Goal: Information Seeking & Learning: Learn about a topic

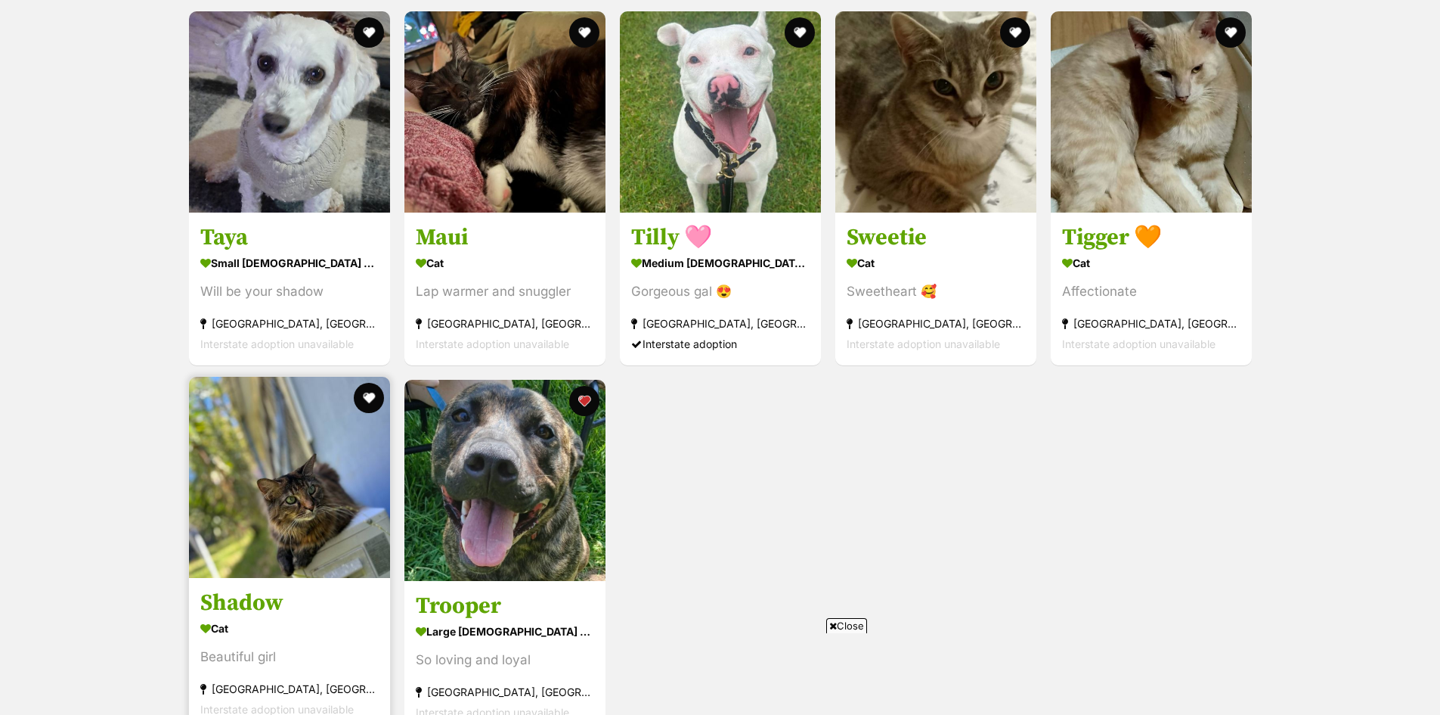
scroll to position [3705, 0]
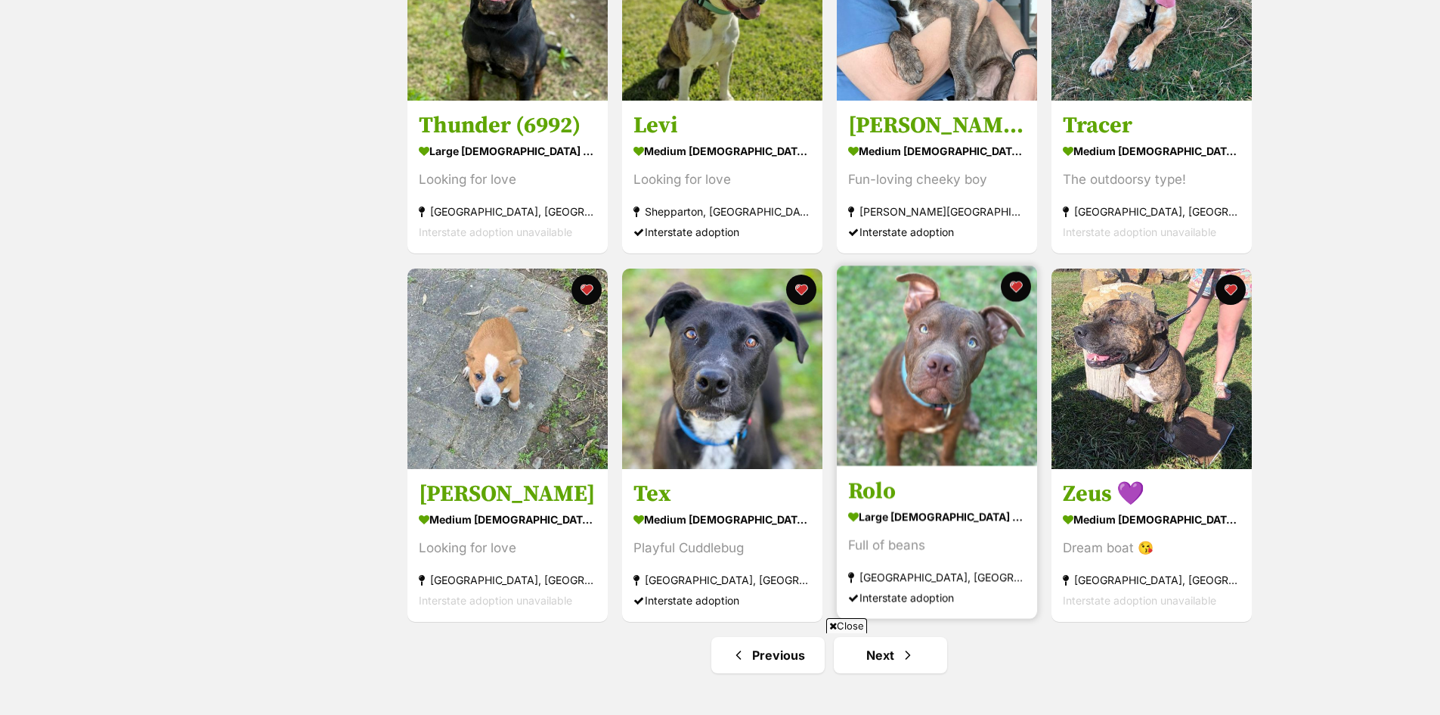
click at [943, 398] on img at bounding box center [937, 365] width 200 height 200
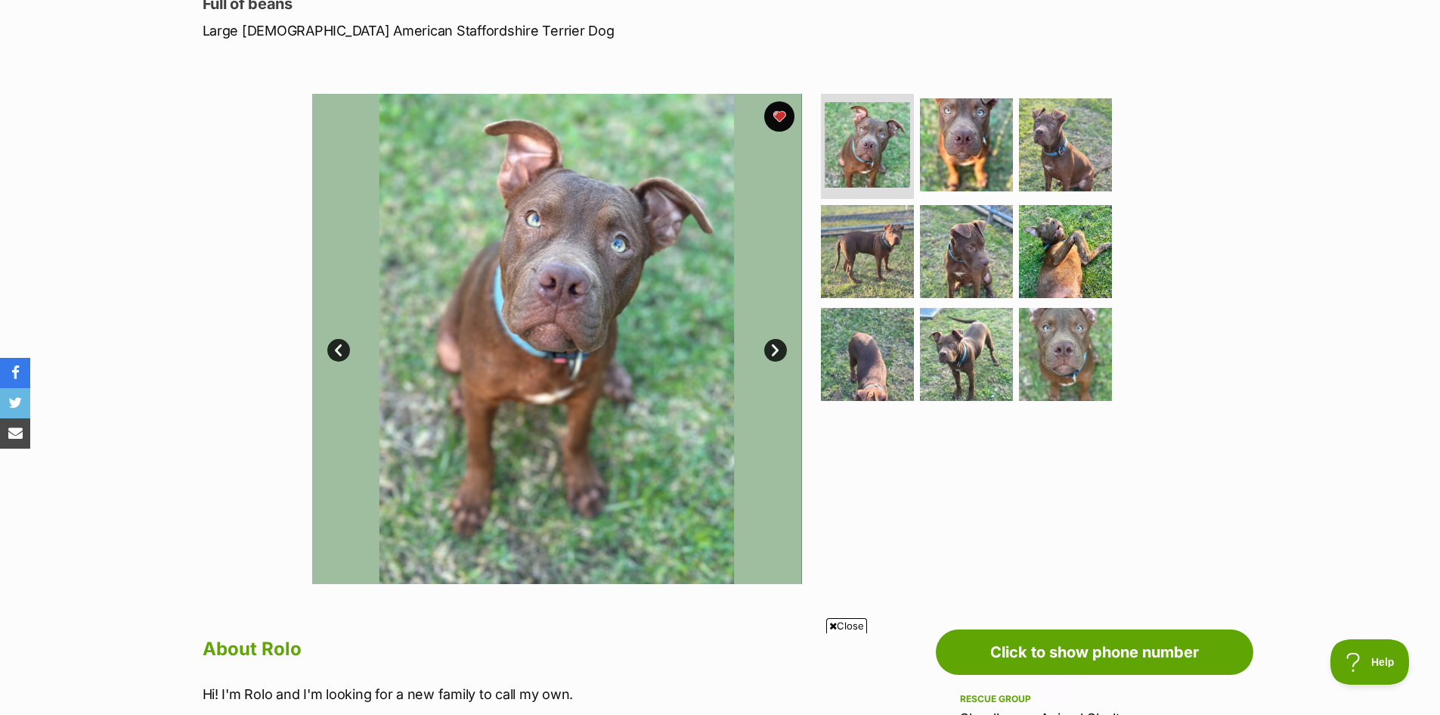
scroll to position [227, 0]
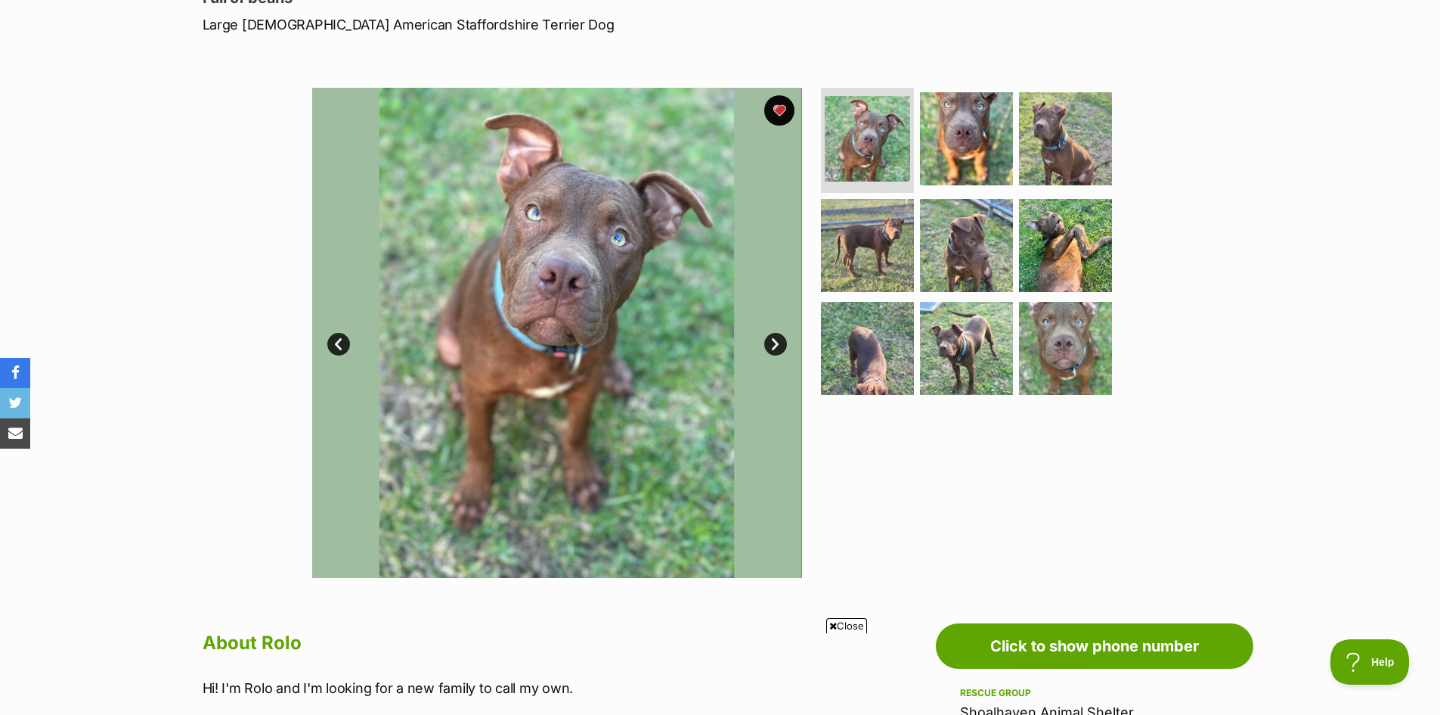
click at [775, 345] on link "Next" at bounding box center [775, 344] width 23 height 23
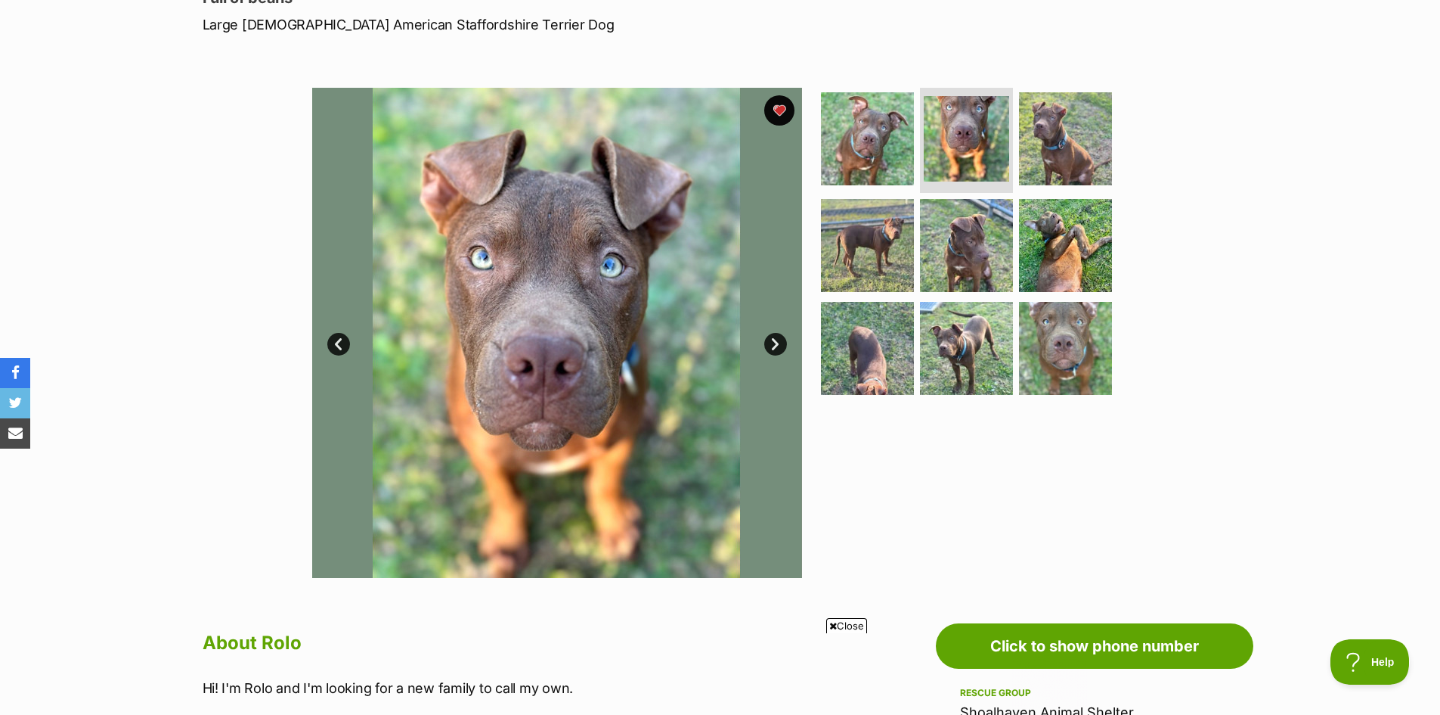
click at [773, 341] on link "Next" at bounding box center [775, 344] width 23 height 23
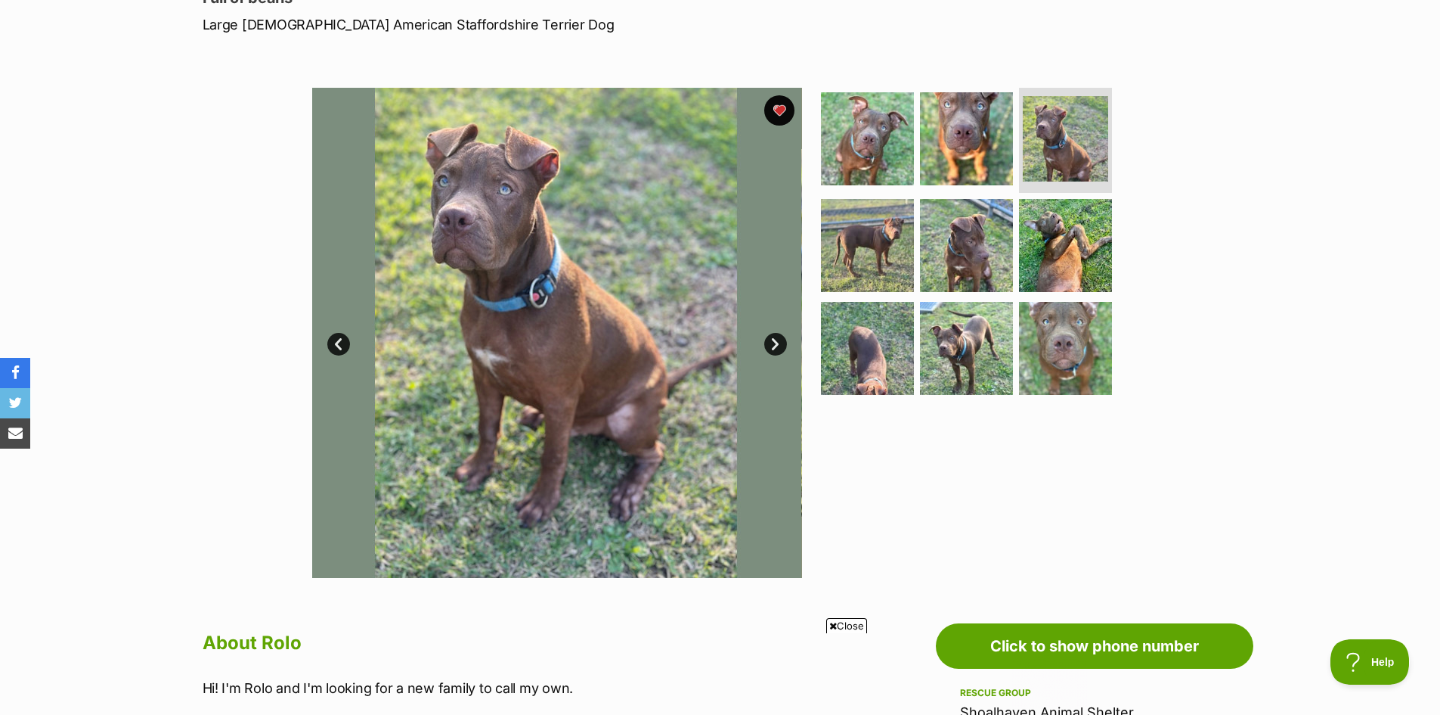
click at [773, 341] on link "Next" at bounding box center [775, 344] width 23 height 23
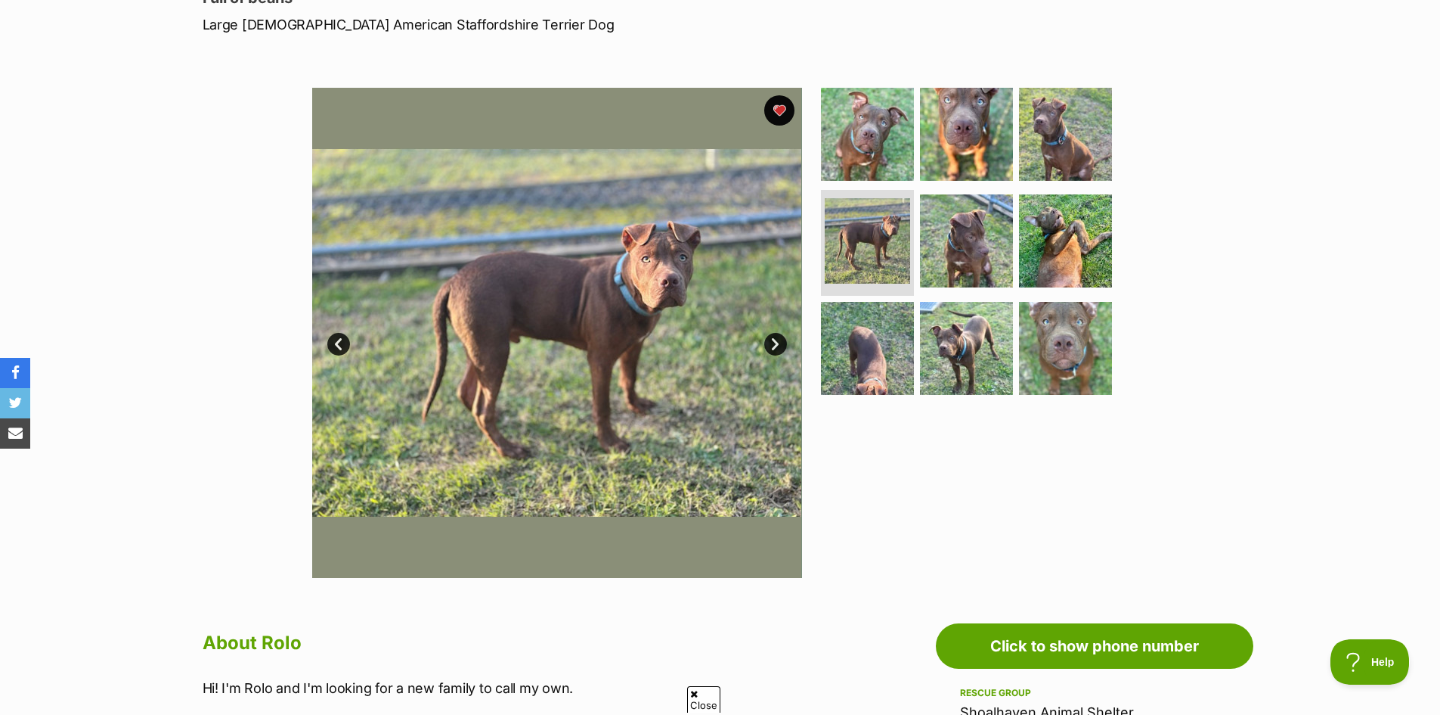
scroll to position [0, 0]
click at [773, 341] on link "Next" at bounding box center [775, 344] width 23 height 23
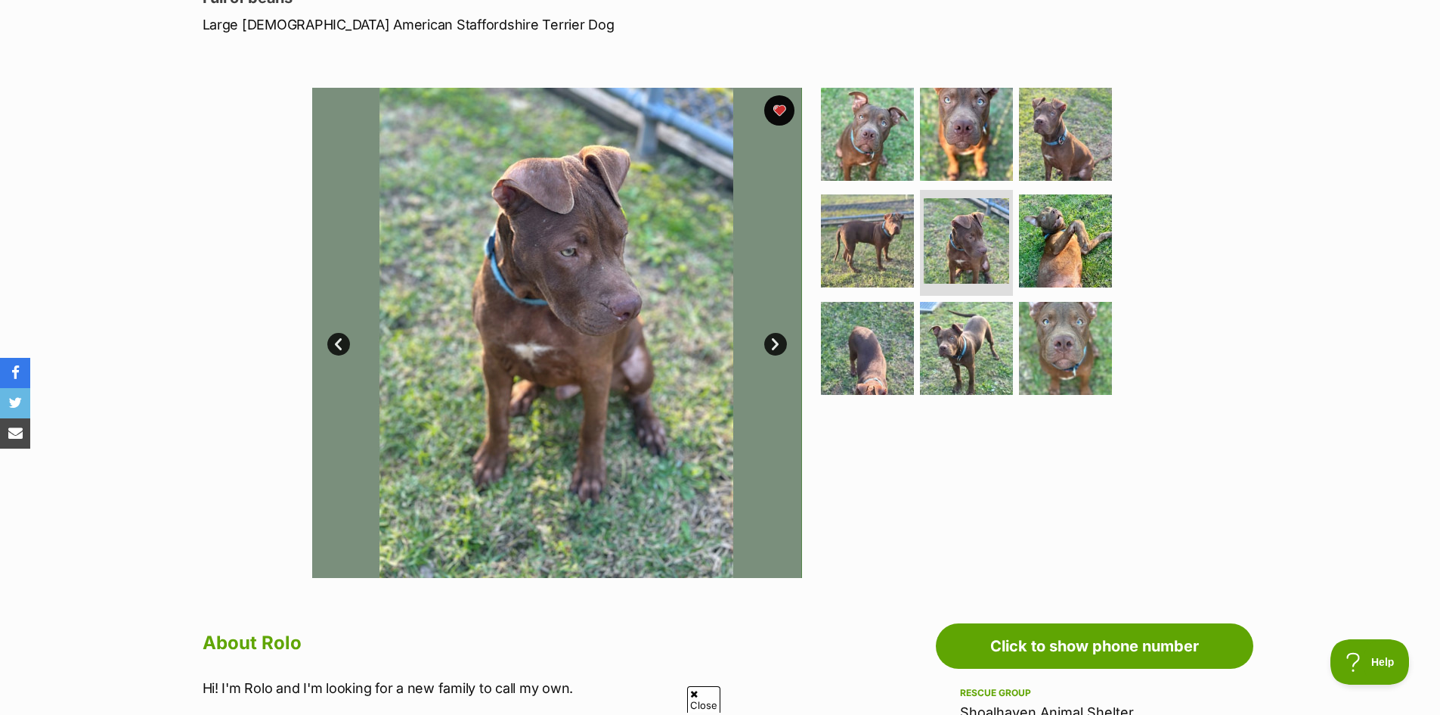
click at [773, 341] on link "Next" at bounding box center [775, 344] width 23 height 23
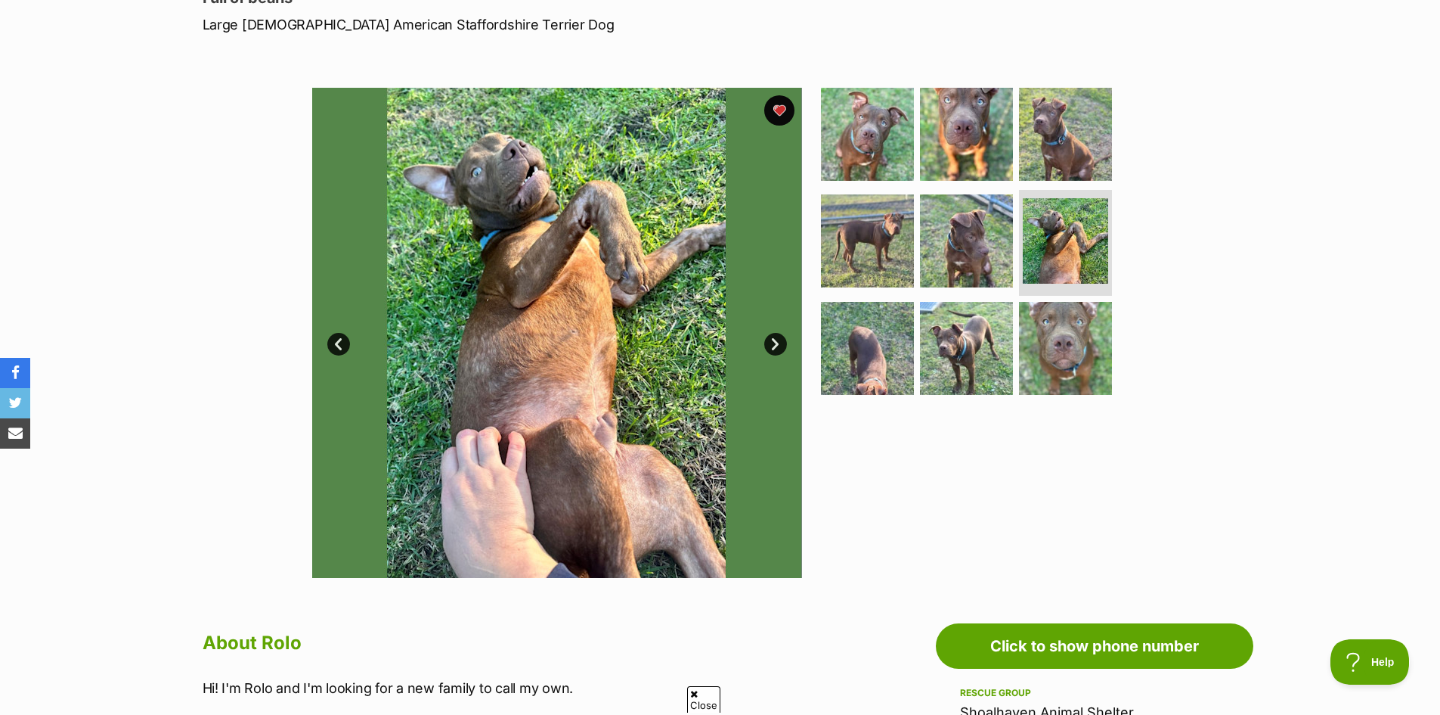
click at [773, 341] on link "Next" at bounding box center [775, 344] width 23 height 23
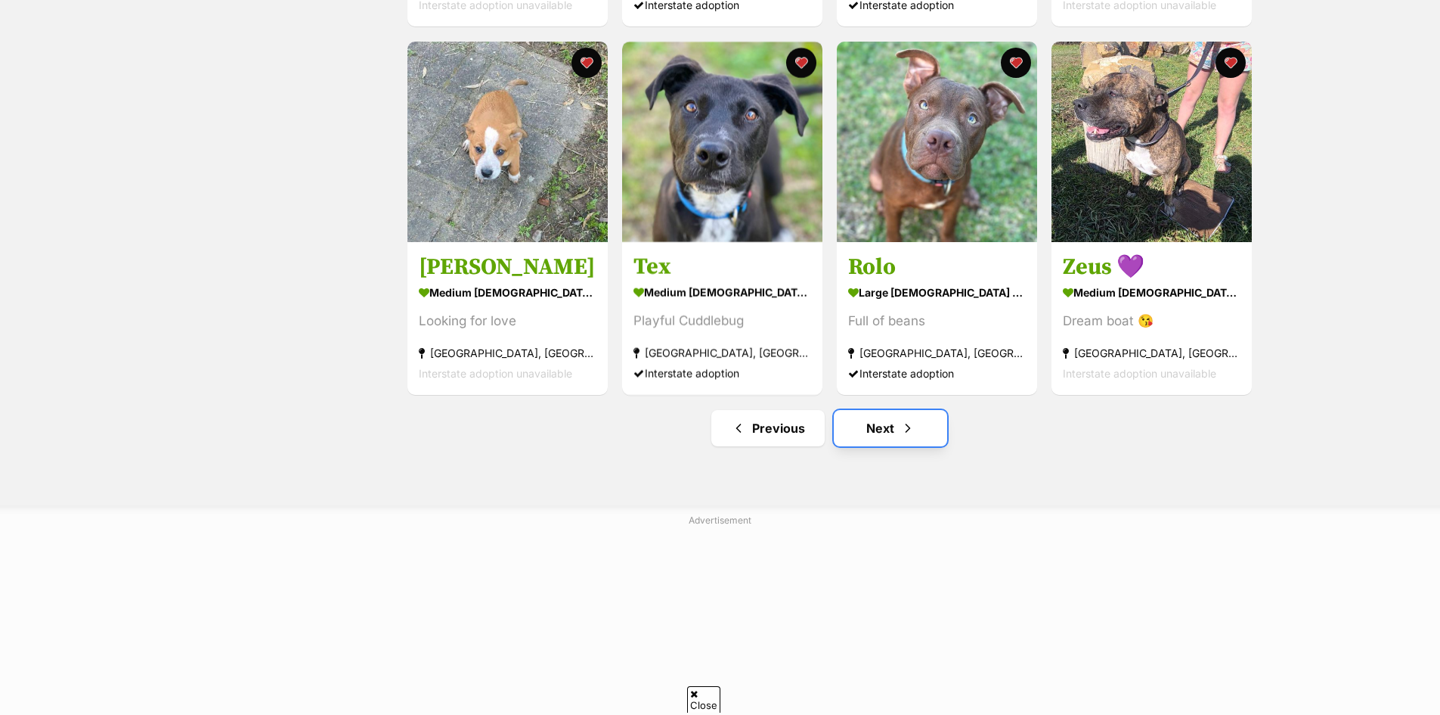
click at [889, 433] on link "Next" at bounding box center [890, 428] width 113 height 36
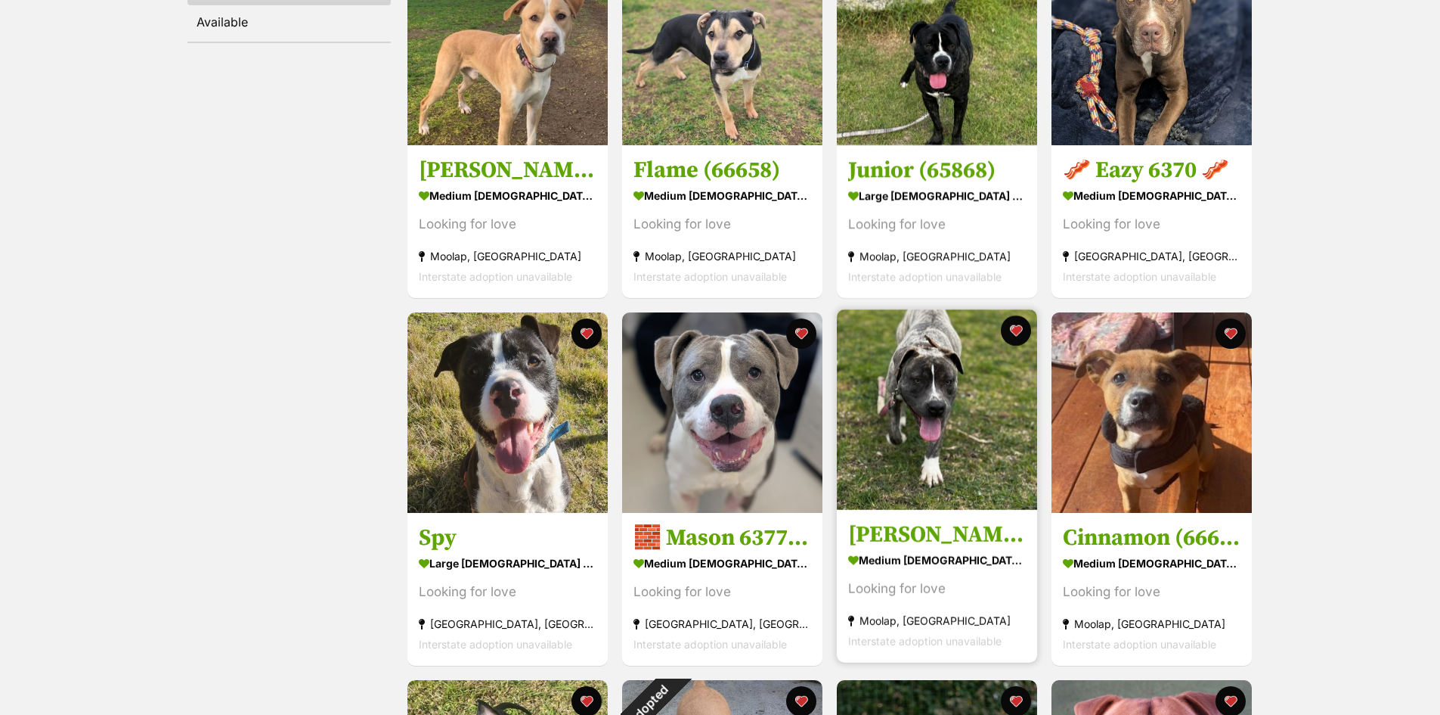
scroll to position [378, 0]
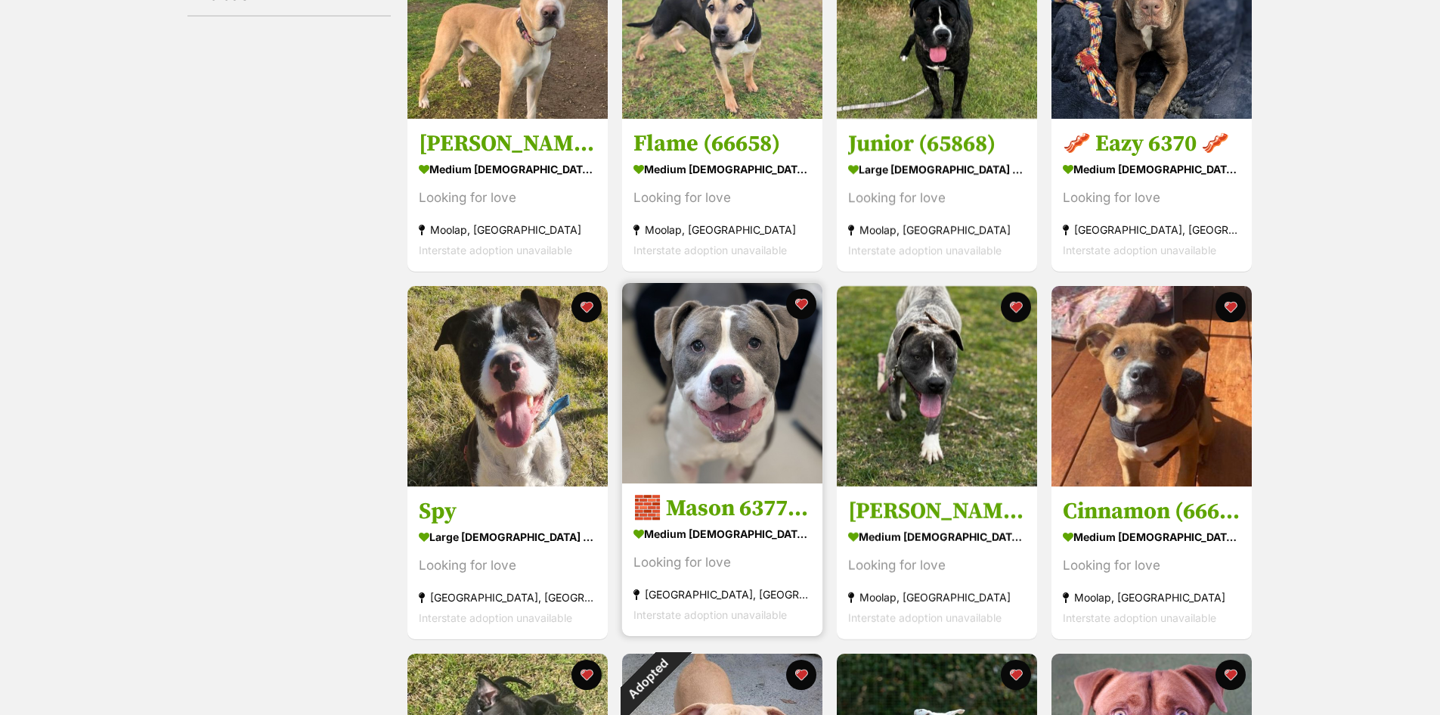
click at [712, 395] on img at bounding box center [722, 383] width 200 height 200
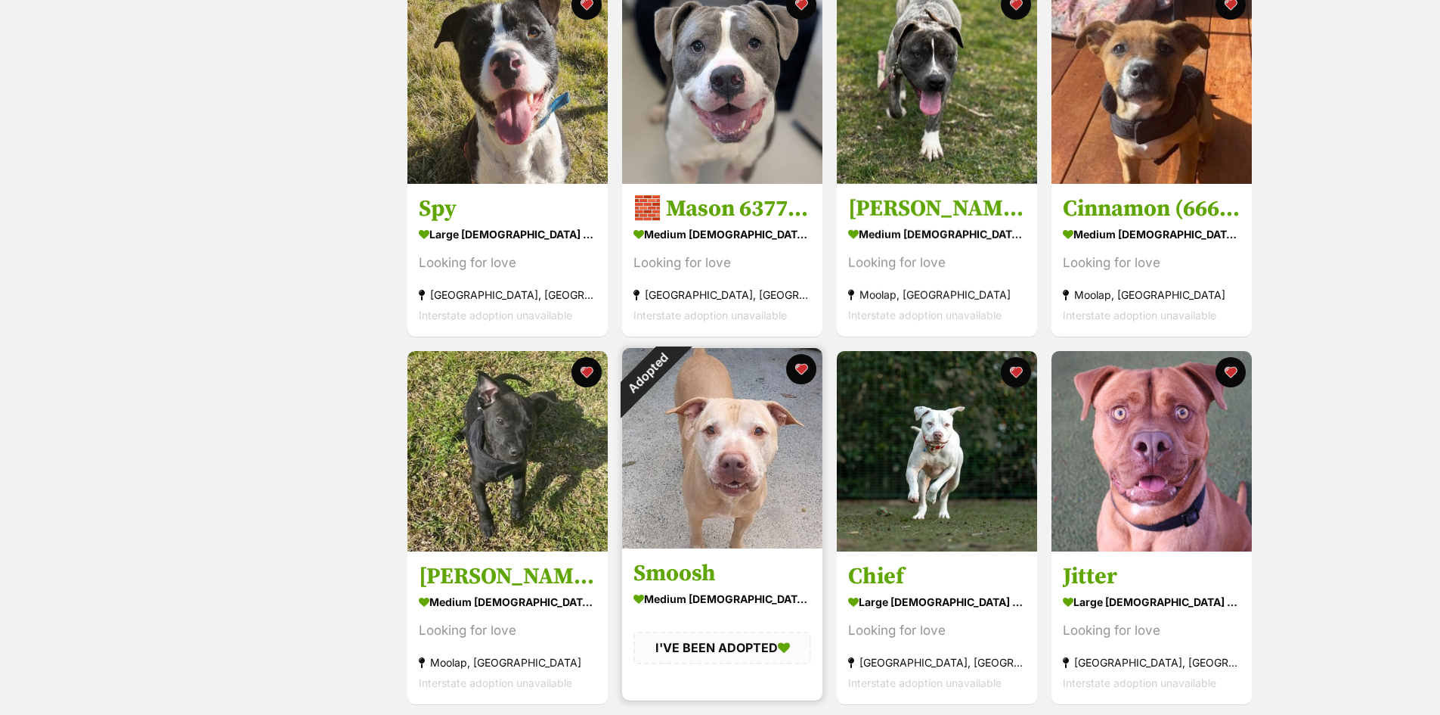
scroll to position [756, 0]
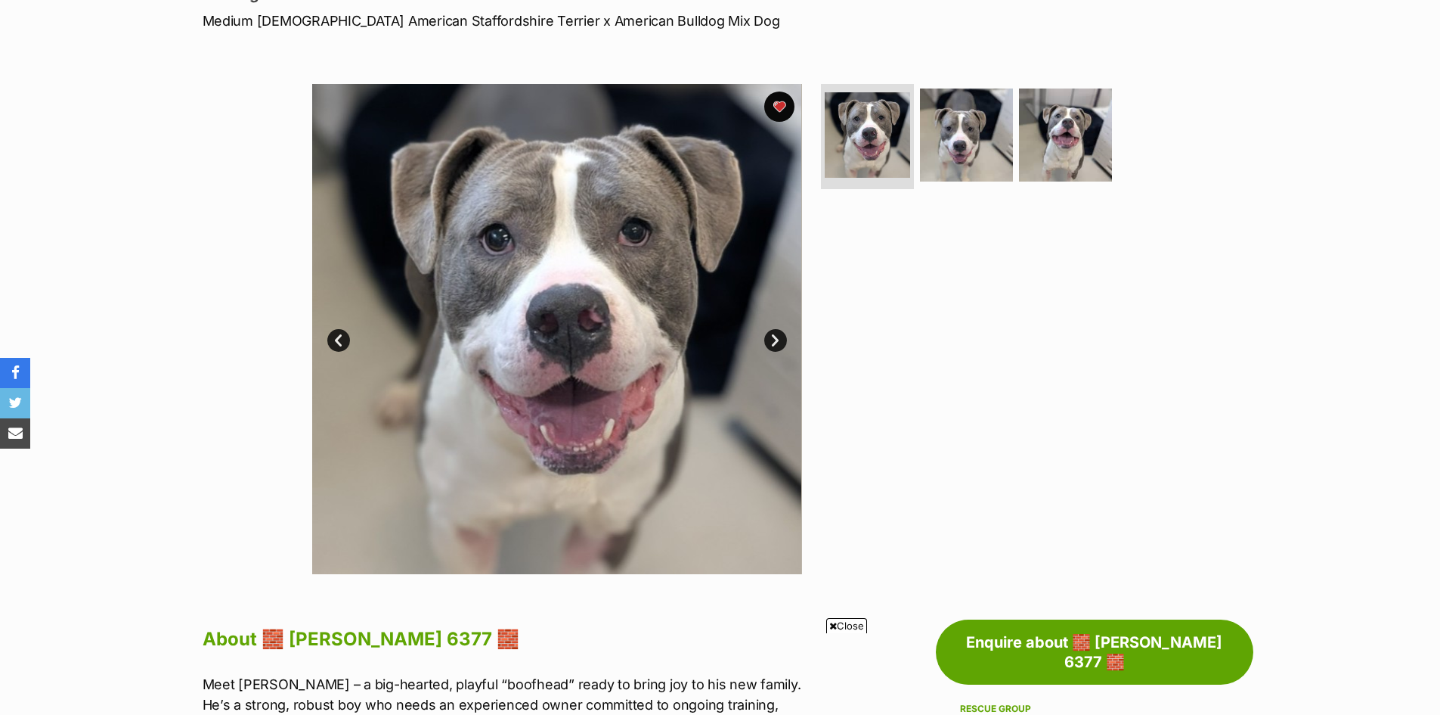
scroll to position [227, 0]
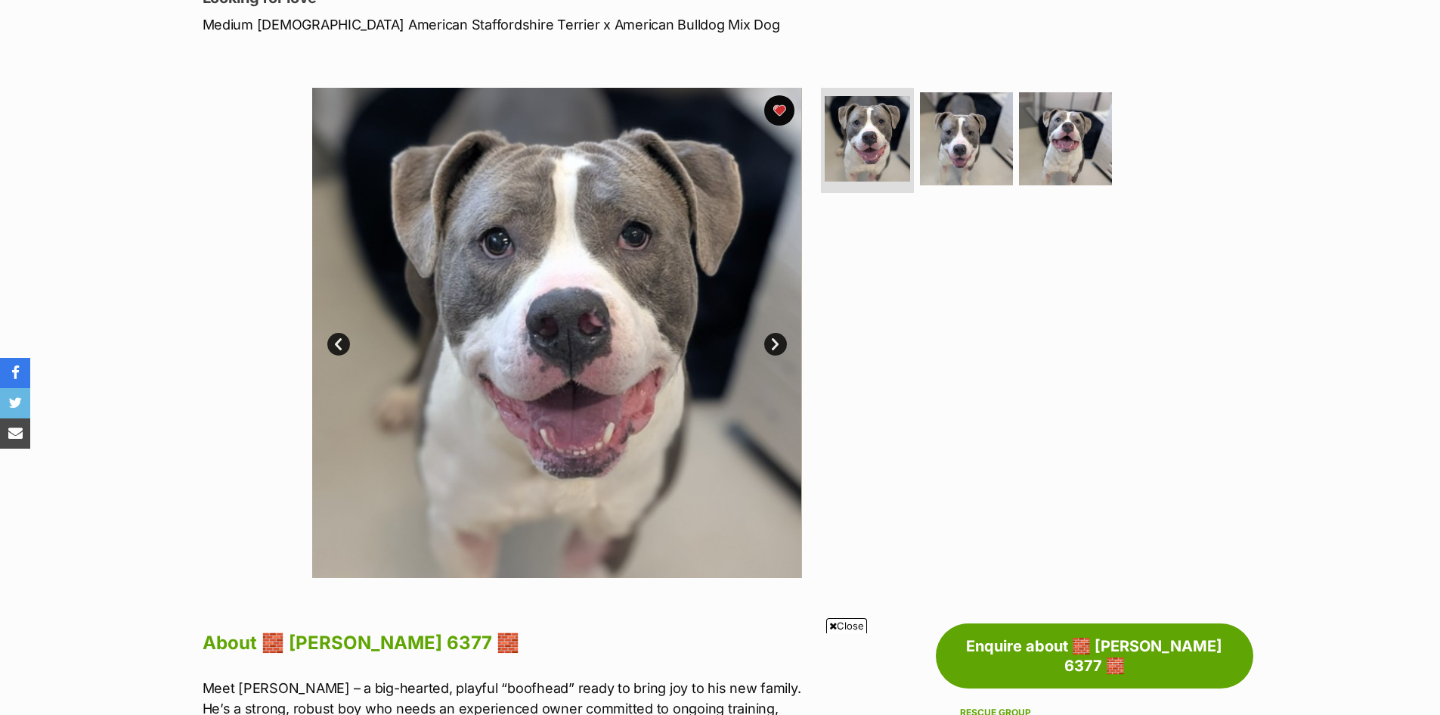
click at [777, 345] on link "Next" at bounding box center [775, 344] width 23 height 23
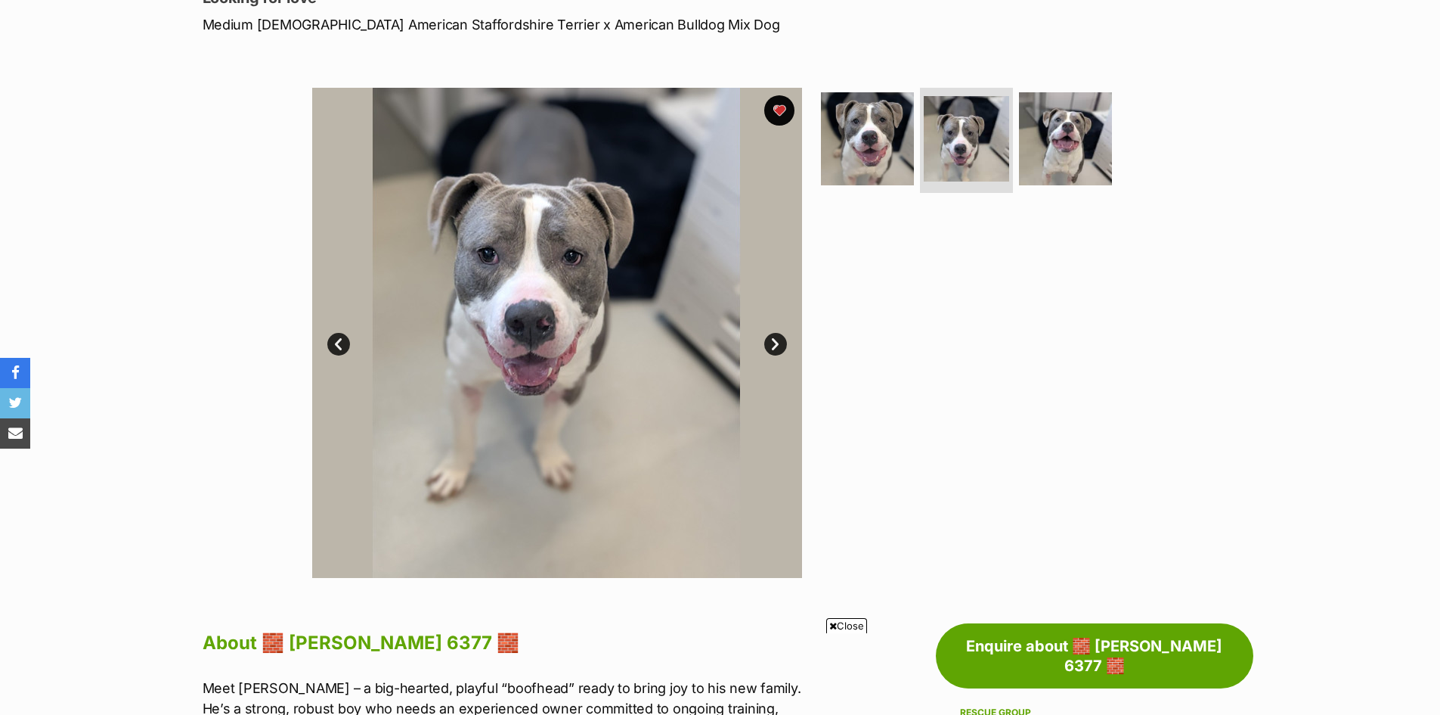
click at [777, 345] on link "Next" at bounding box center [775, 344] width 23 height 23
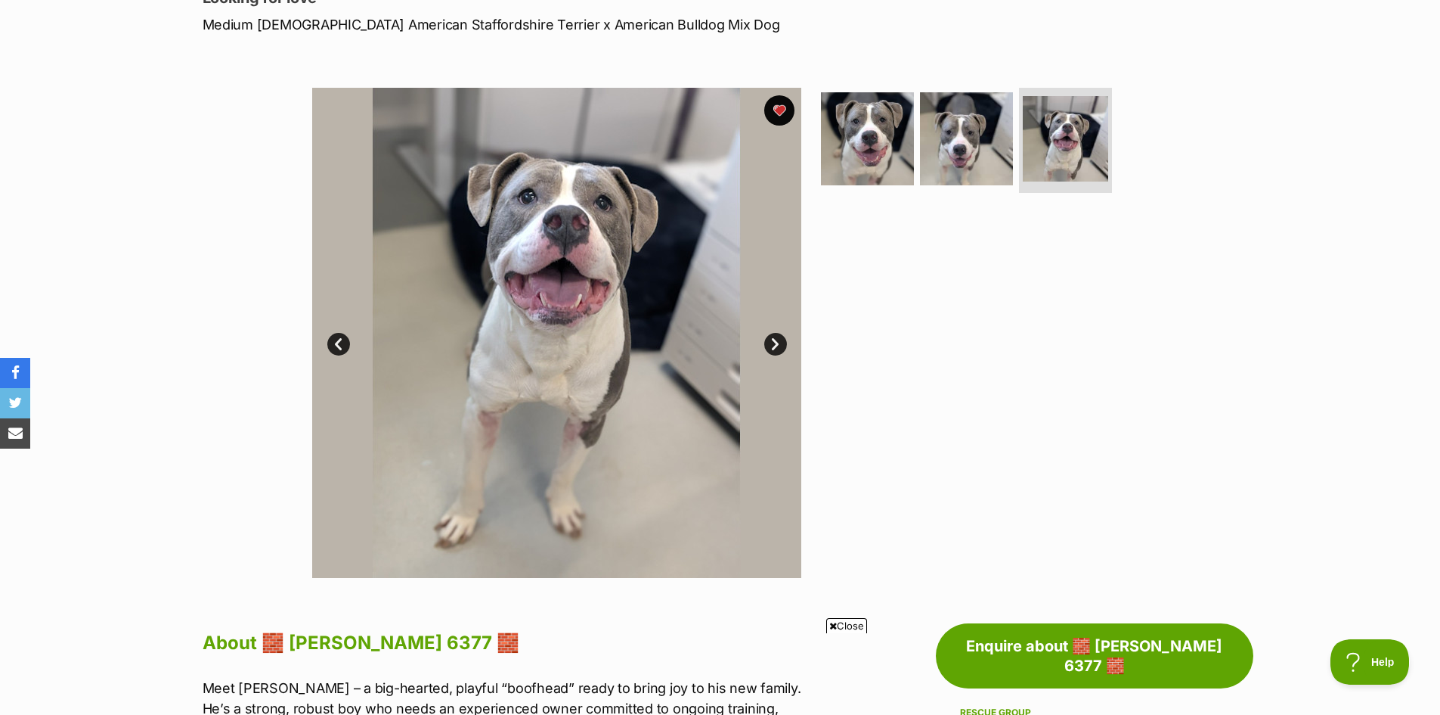
scroll to position [0, 0]
click at [777, 345] on link "Next" at bounding box center [775, 344] width 23 height 23
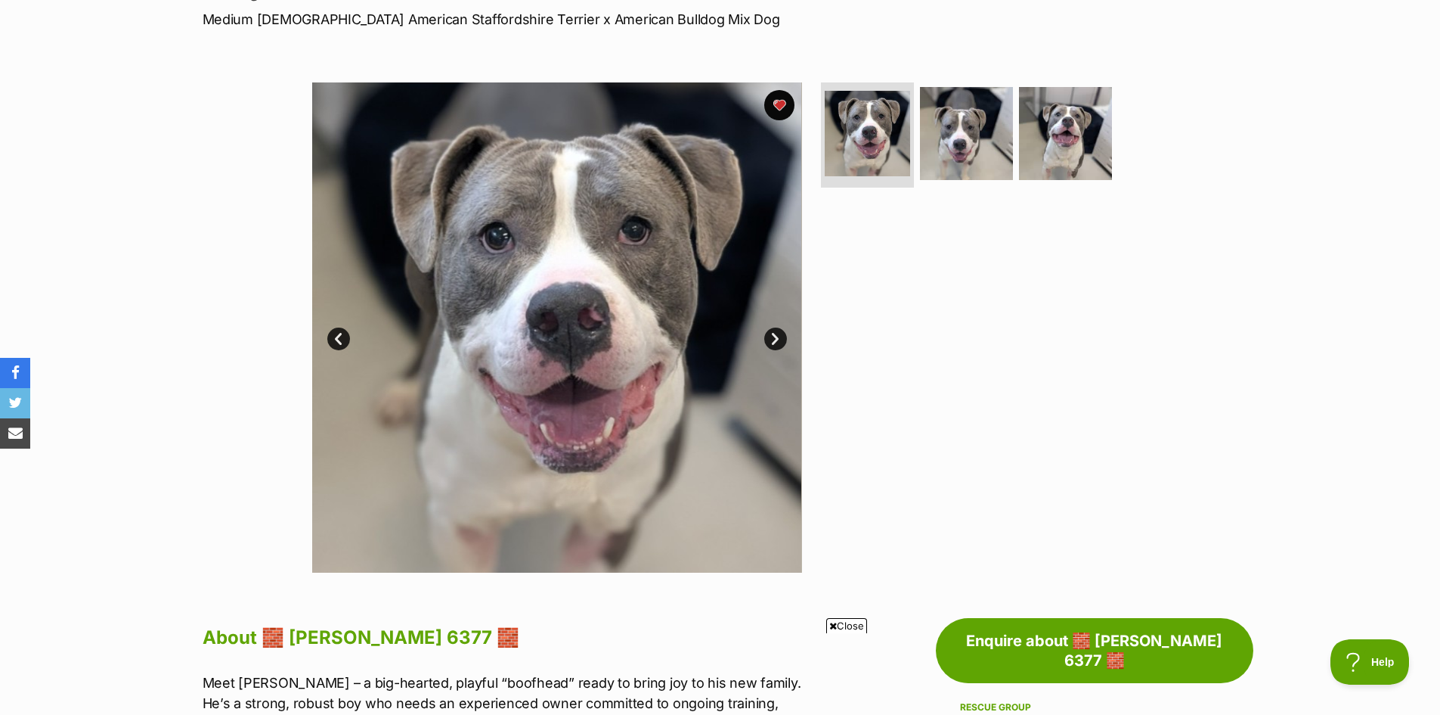
scroll to position [227, 0]
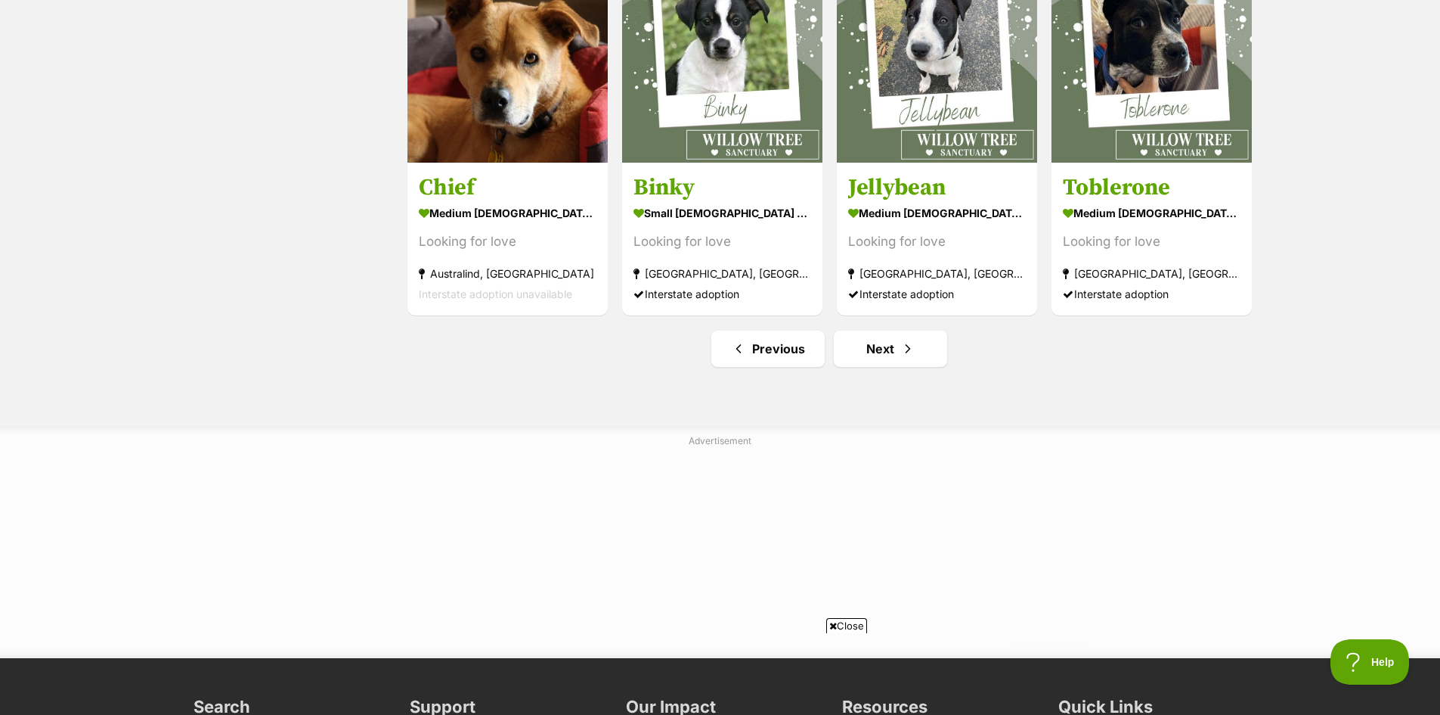
scroll to position [1828, 0]
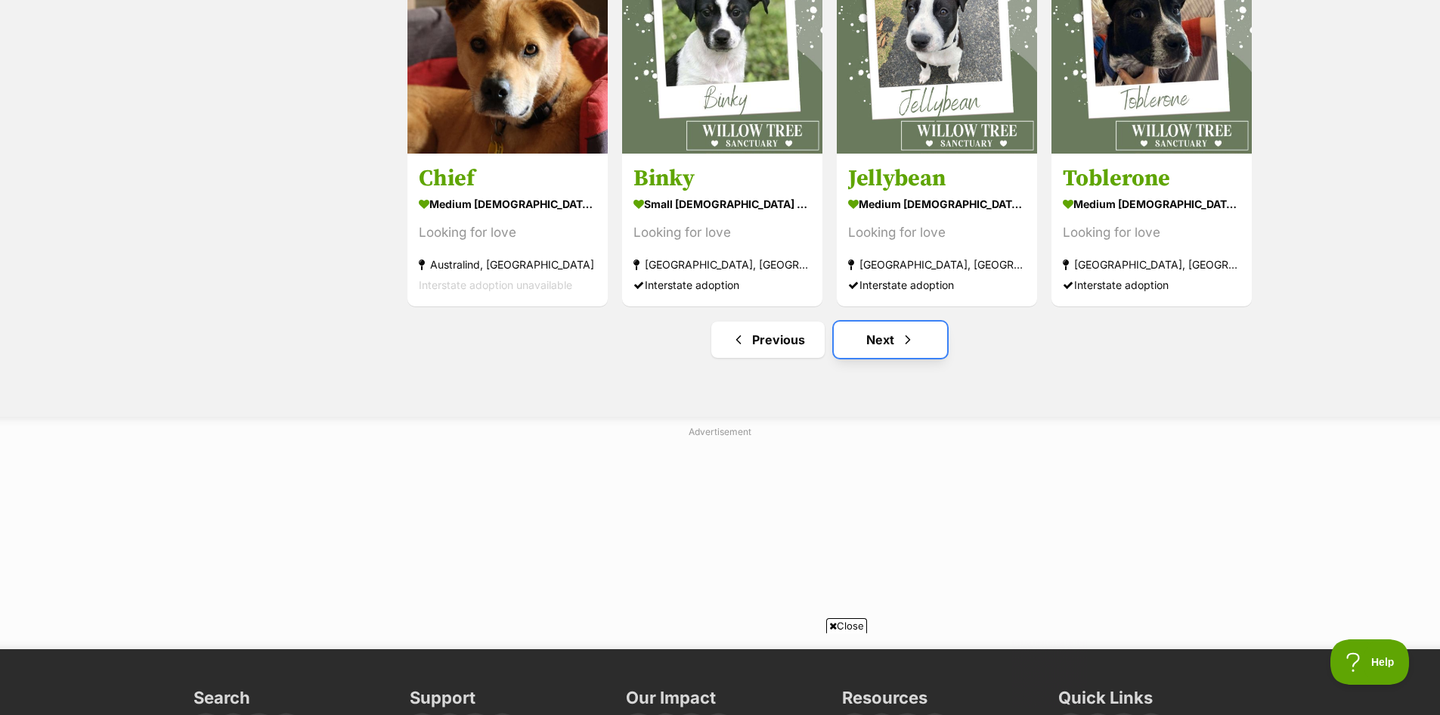
click at [881, 347] on link "Next" at bounding box center [890, 339] width 113 height 36
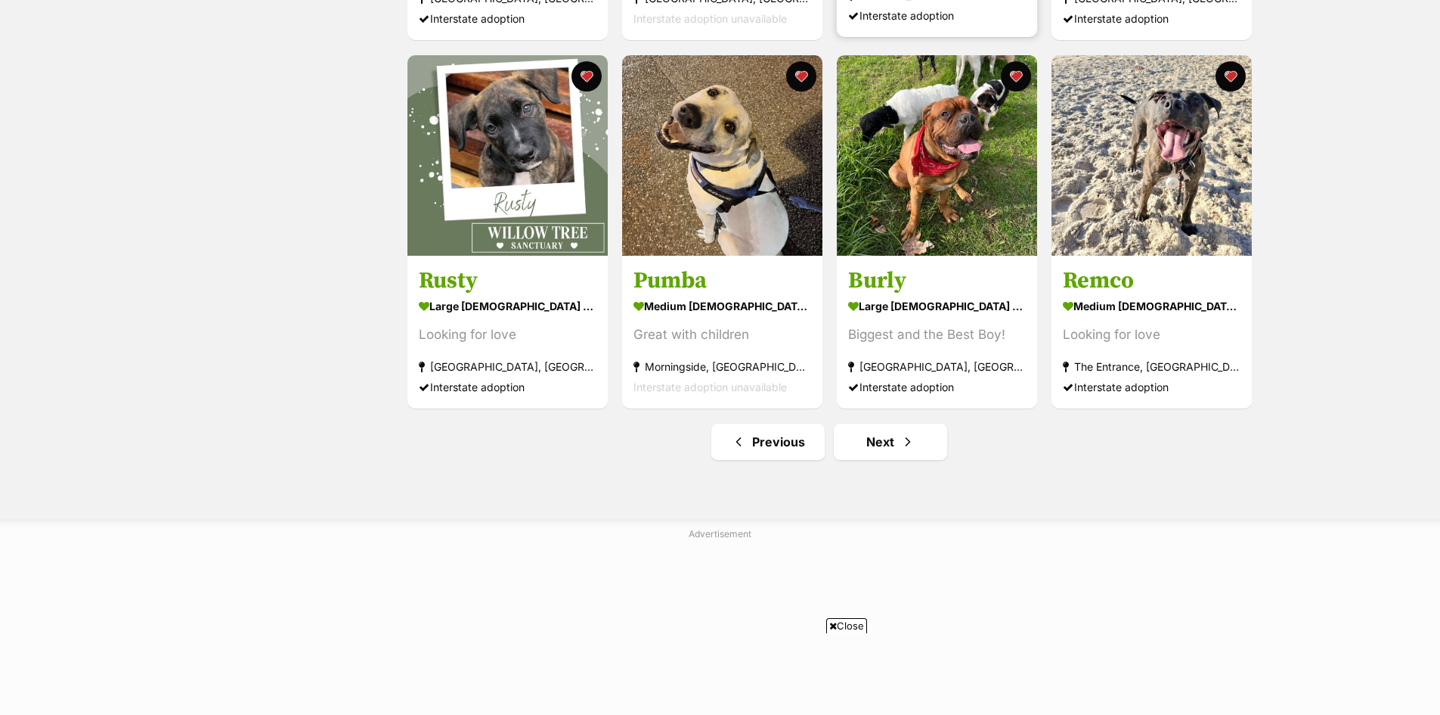
scroll to position [1752, 0]
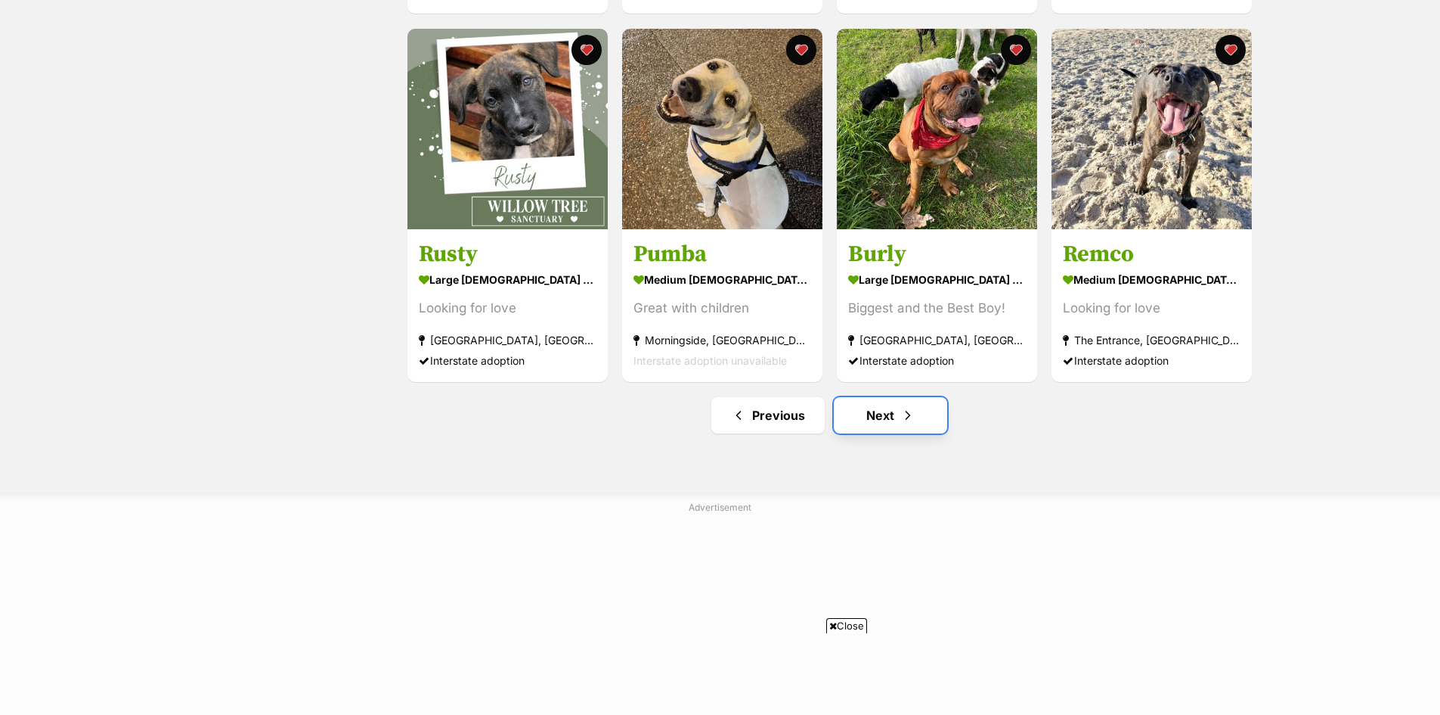
click at [882, 417] on link "Next" at bounding box center [890, 415] width 113 height 36
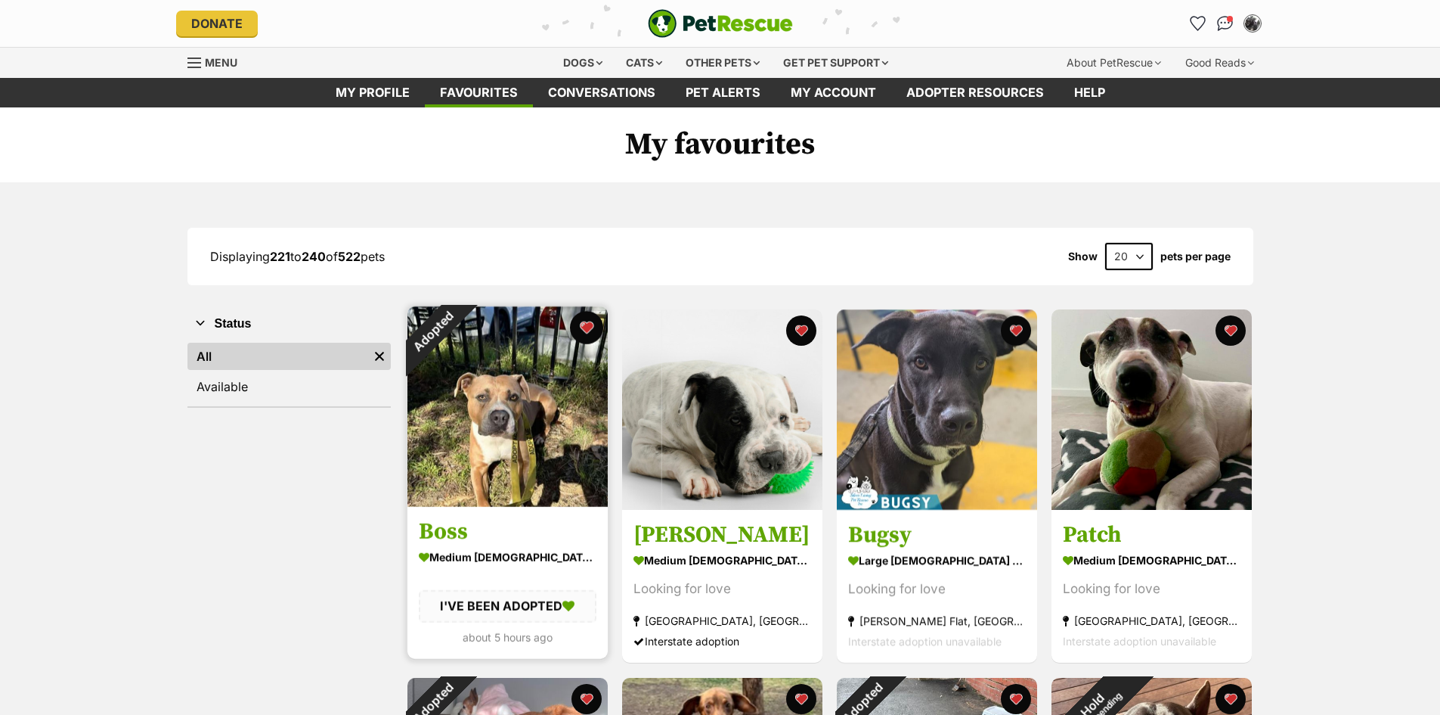
click at [580, 327] on button "favourite" at bounding box center [586, 327] width 33 height 33
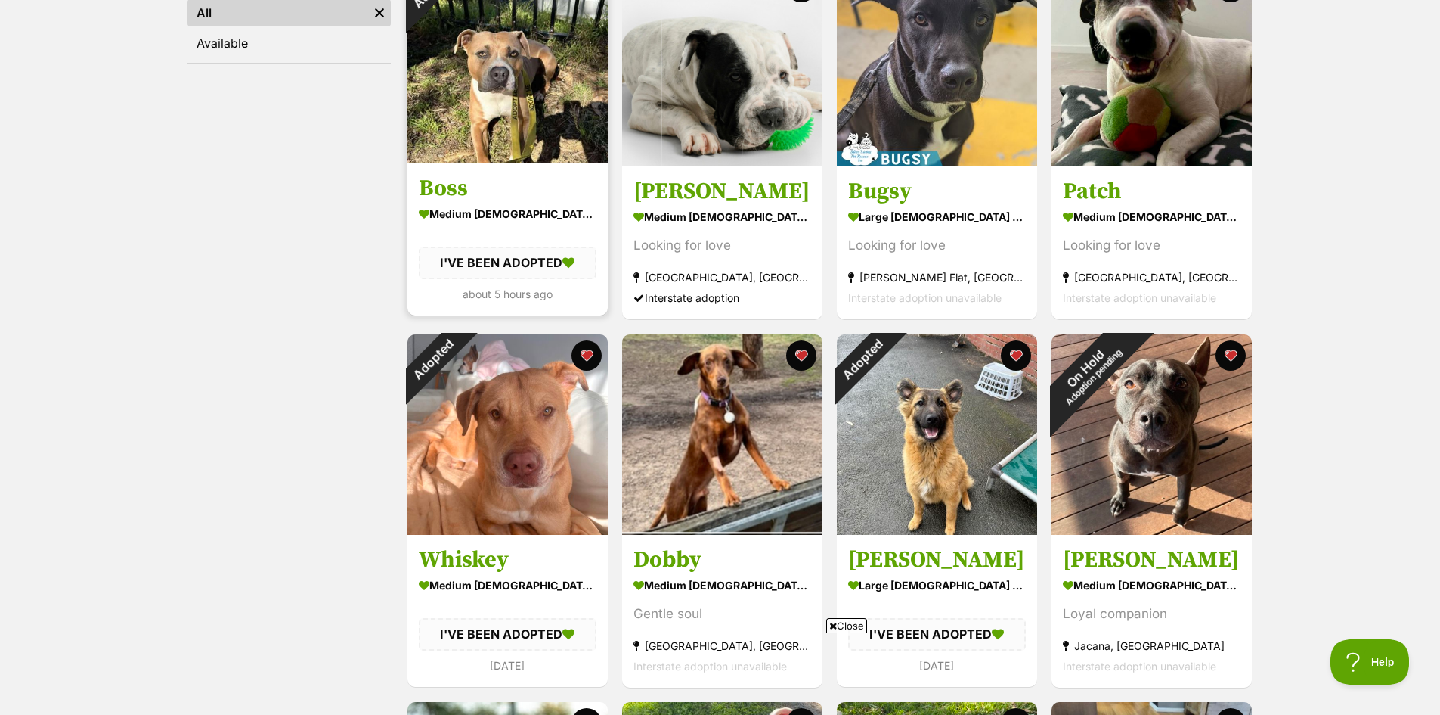
scroll to position [378, 0]
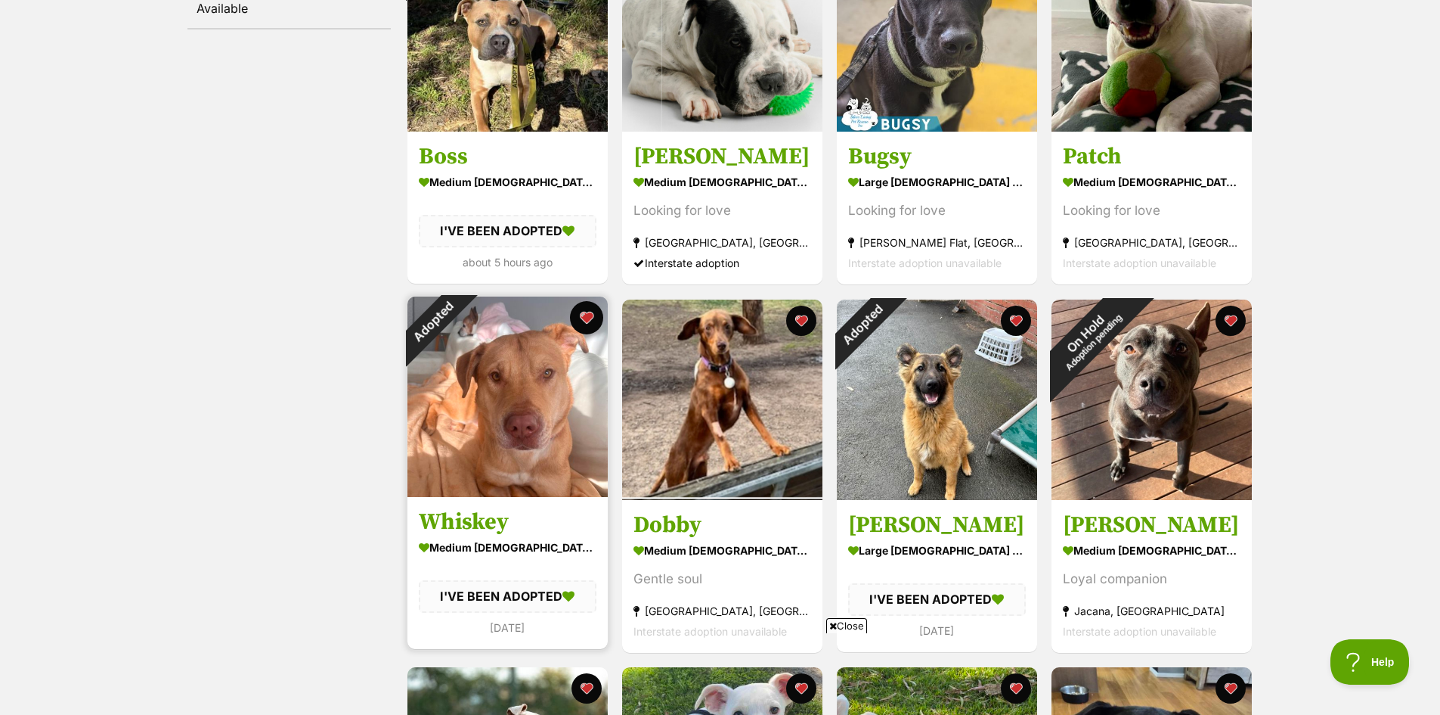
click at [595, 313] on button "favourite" at bounding box center [586, 317] width 33 height 33
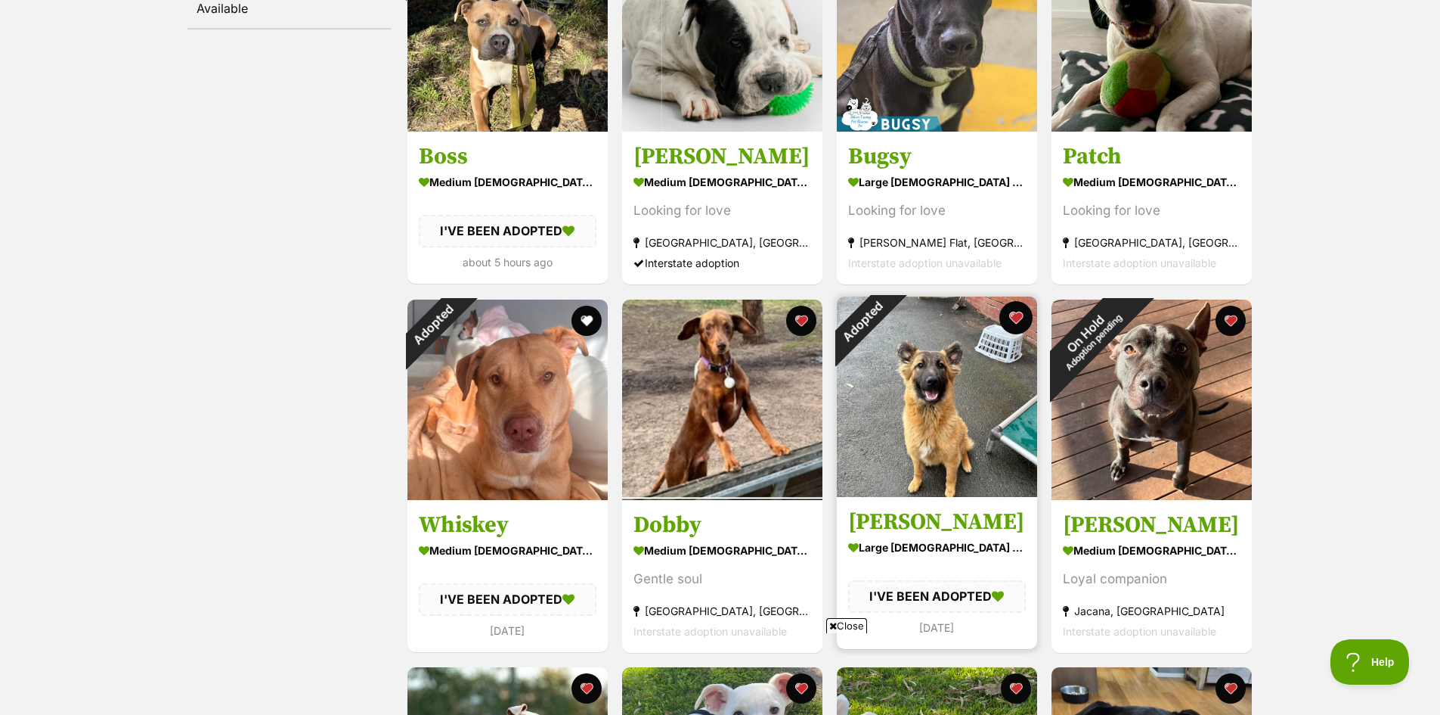
click at [1016, 319] on button "favourite" at bounding box center [1016, 317] width 33 height 33
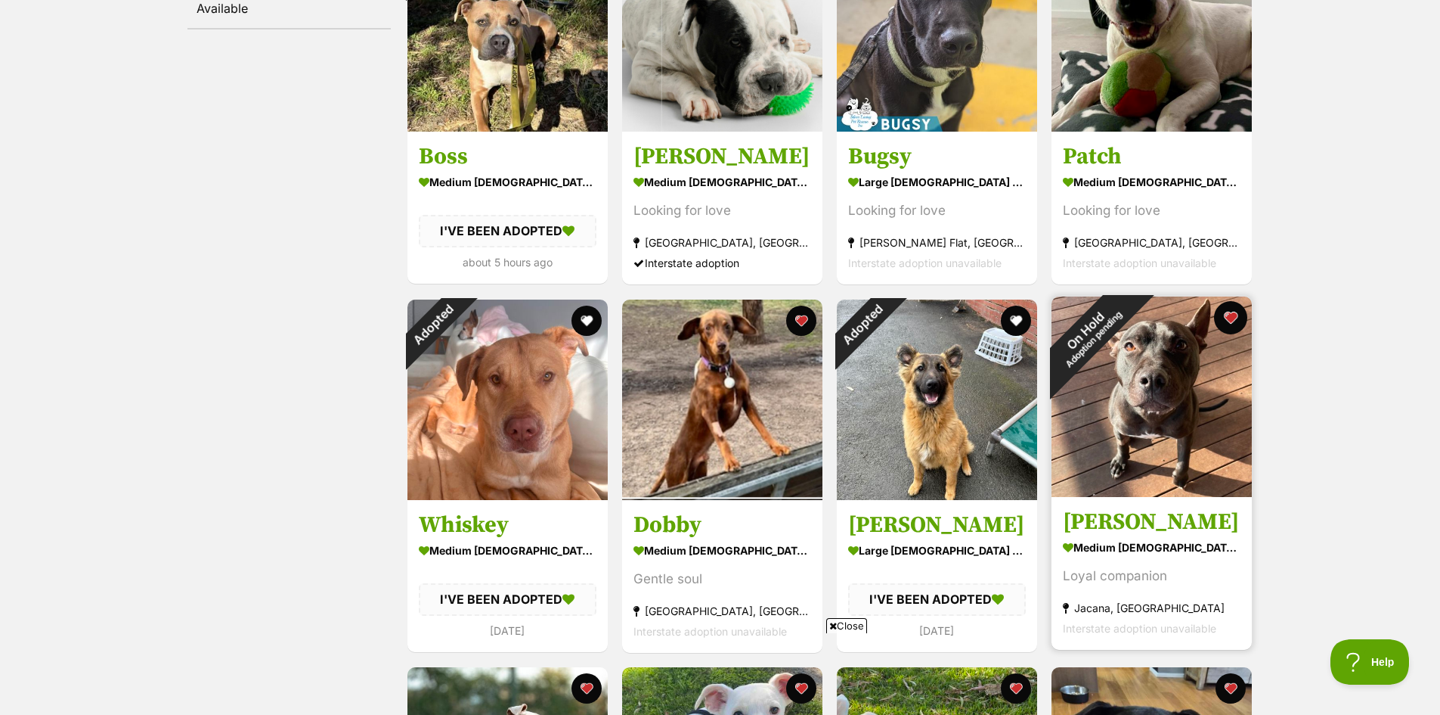
click at [1236, 321] on button "favourite" at bounding box center [1230, 317] width 33 height 33
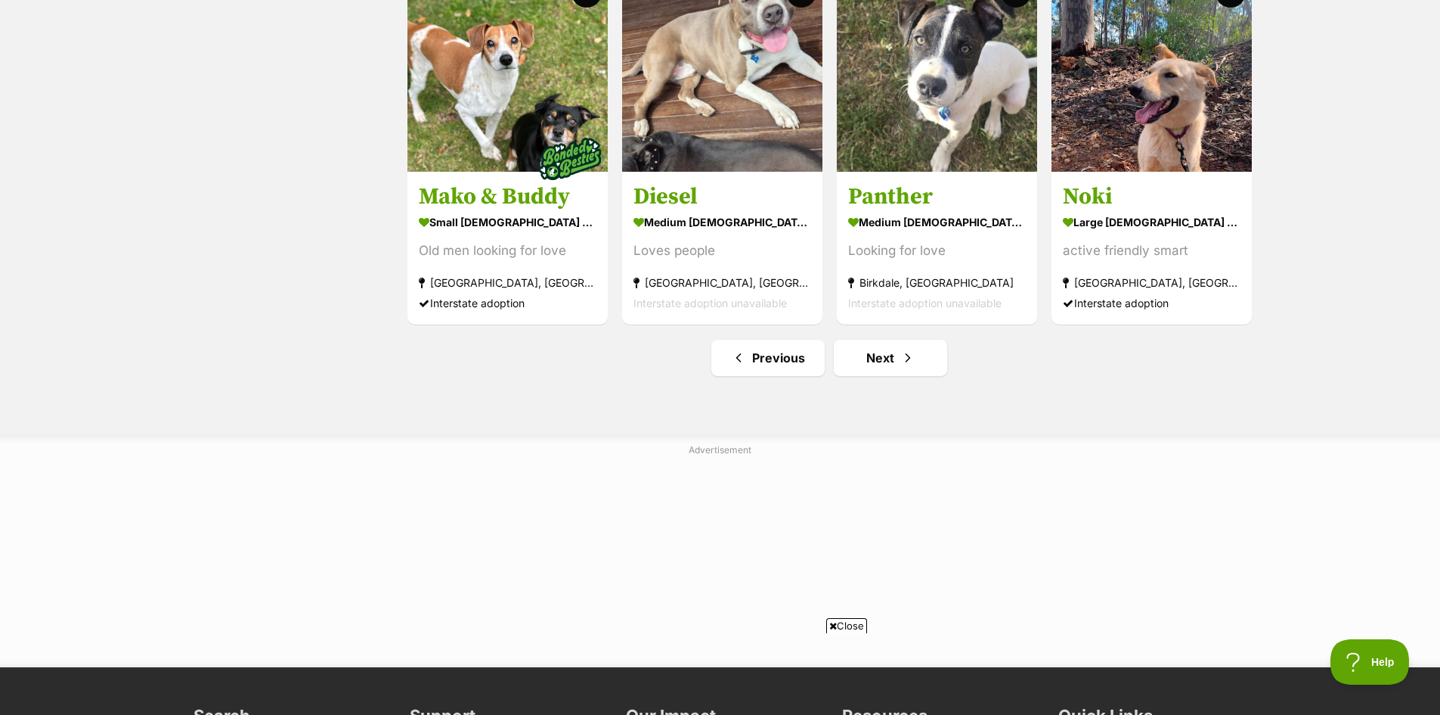
scroll to position [1815, 0]
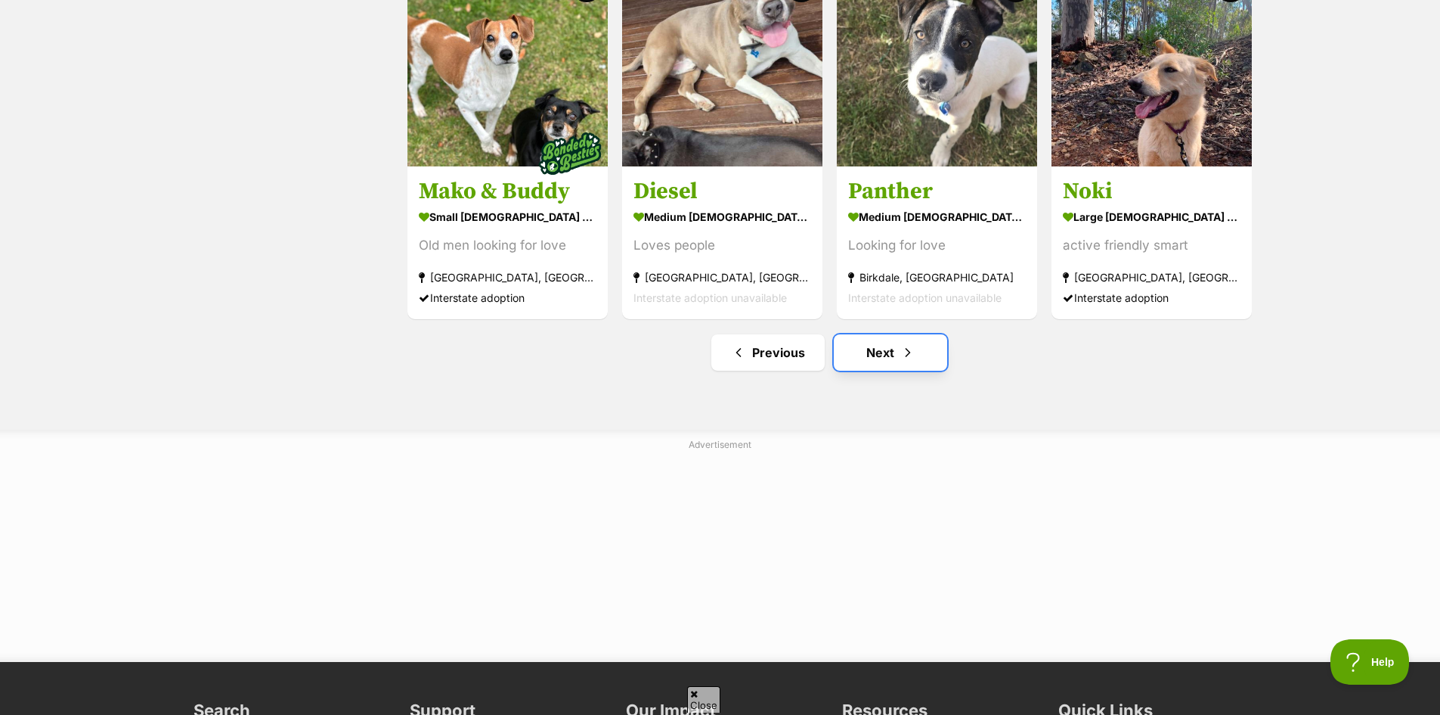
click at [882, 353] on link "Next" at bounding box center [890, 352] width 113 height 36
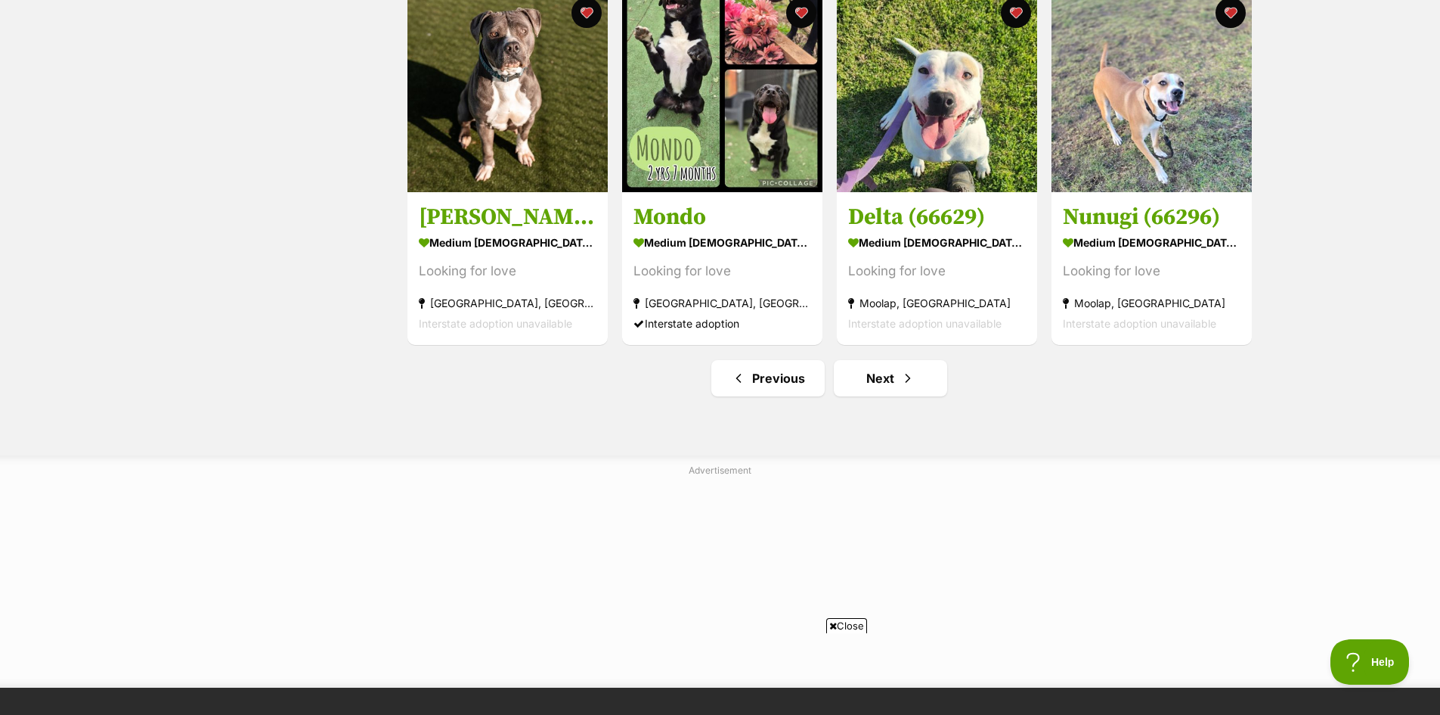
scroll to position [1815, 0]
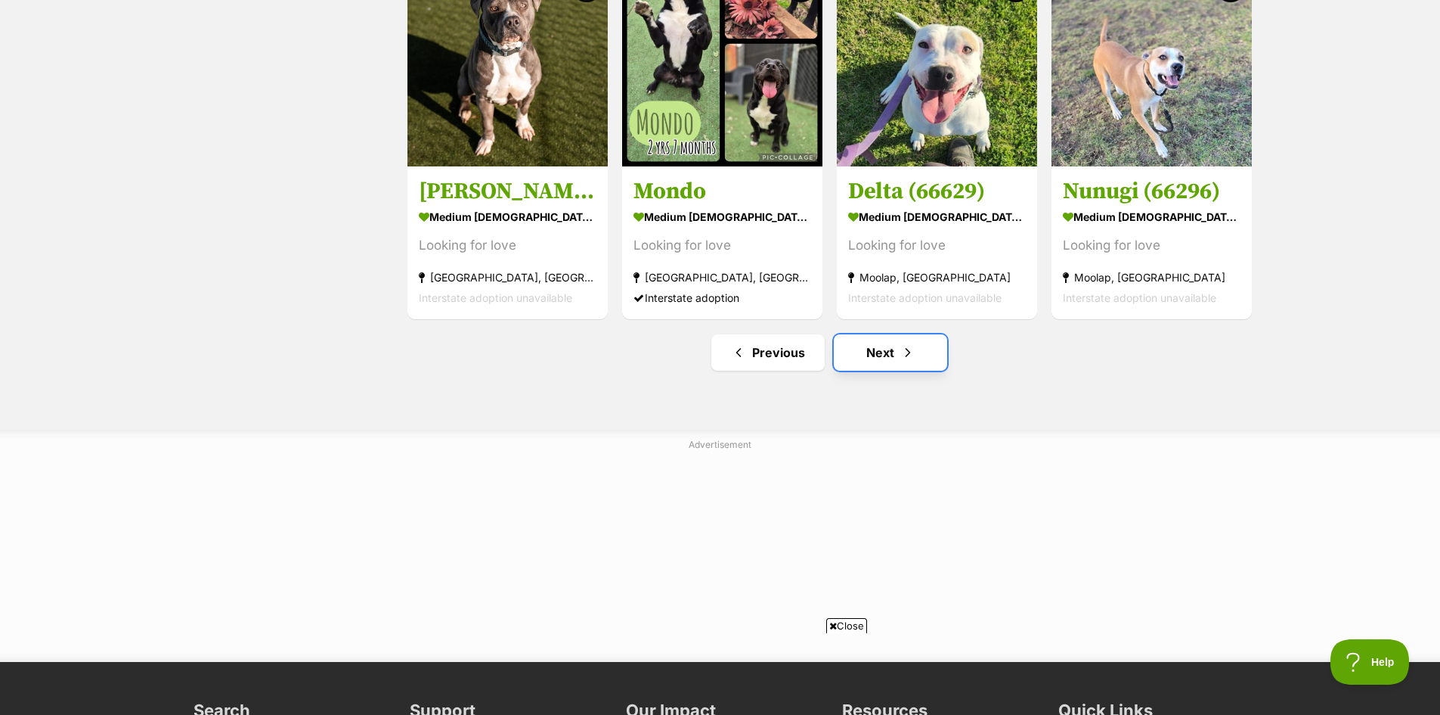
click at [883, 355] on link "Next" at bounding box center [890, 352] width 113 height 36
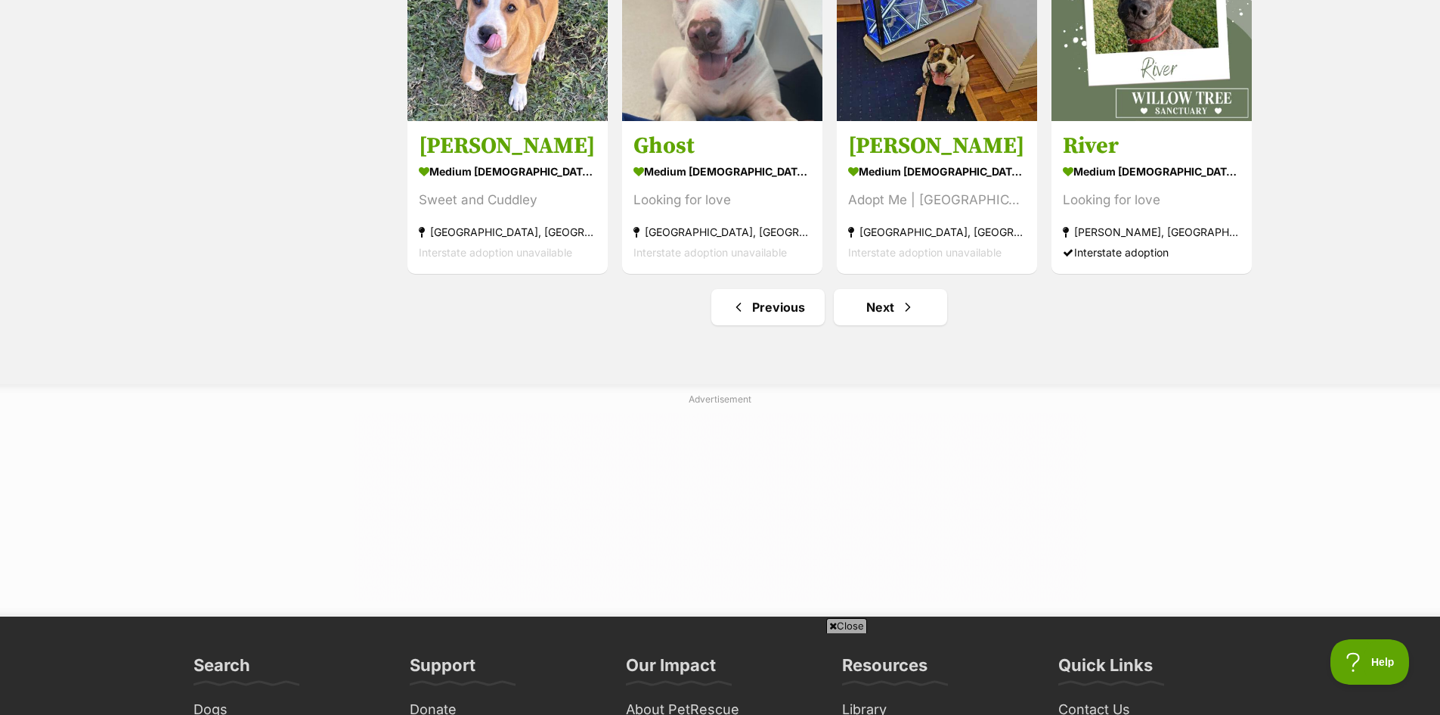
scroll to position [1903, 0]
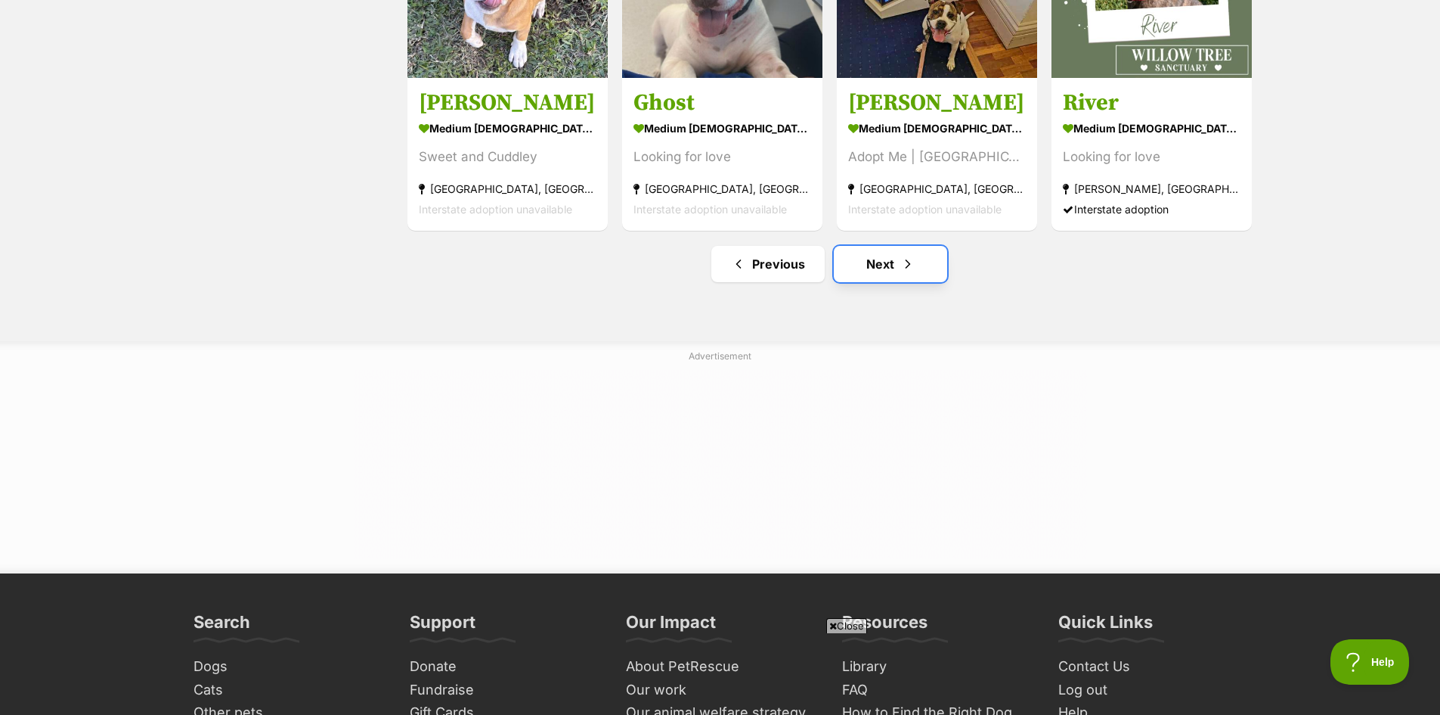
click at [878, 265] on link "Next" at bounding box center [890, 264] width 113 height 36
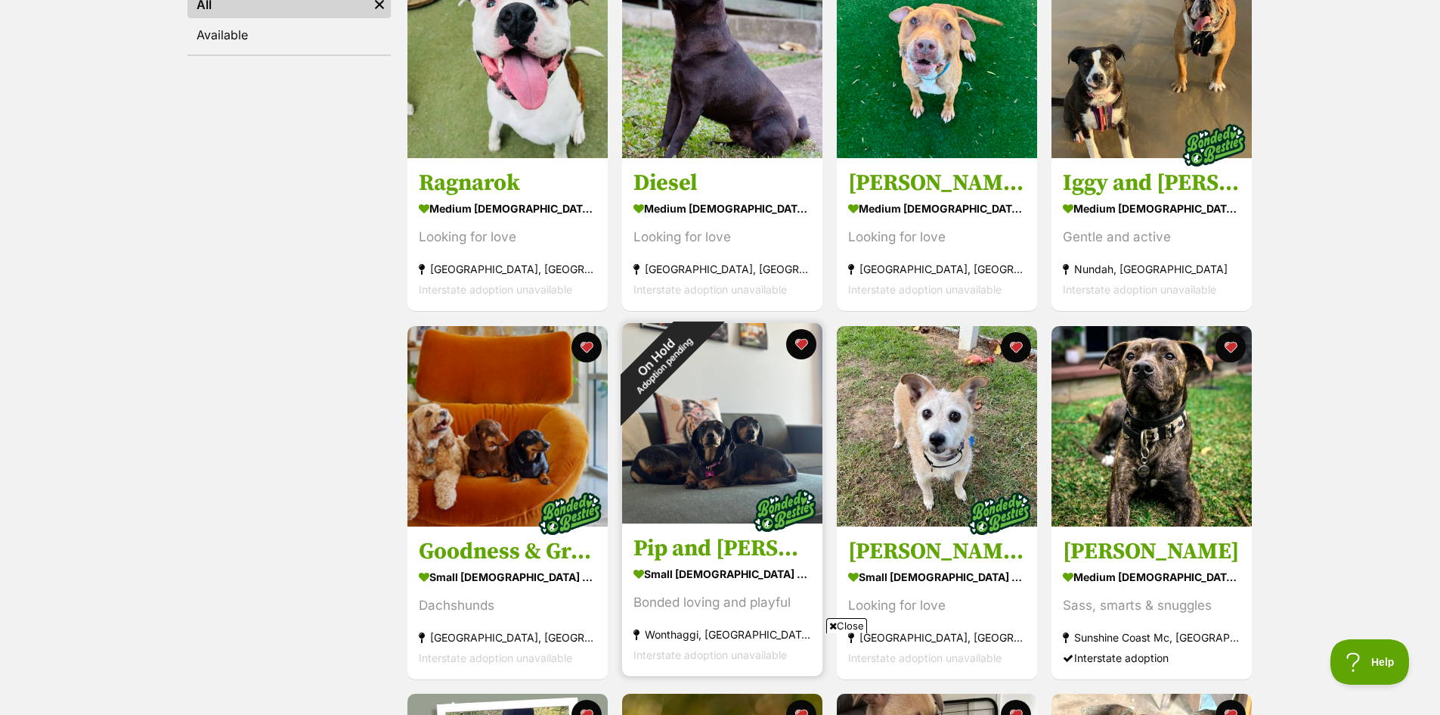
scroll to position [378, 0]
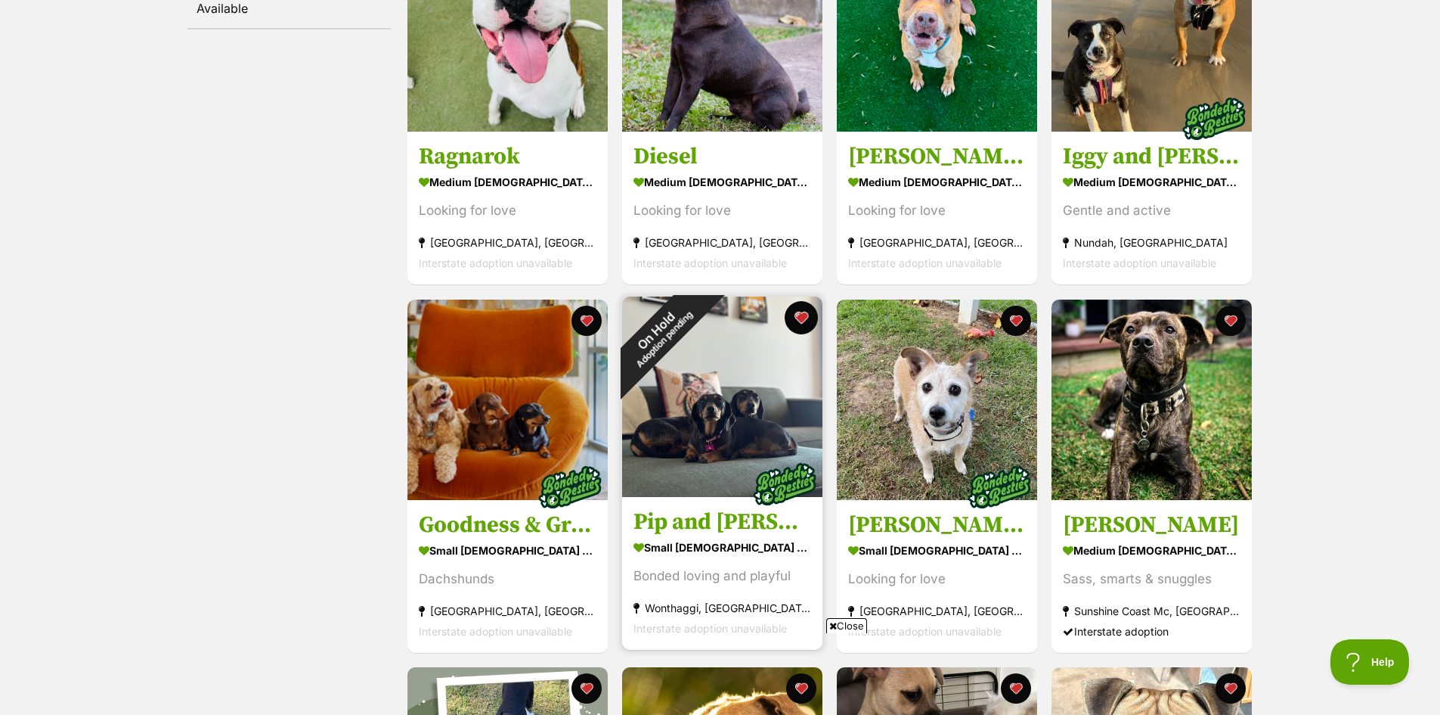
click at [801, 315] on button "favourite" at bounding box center [801, 317] width 33 height 33
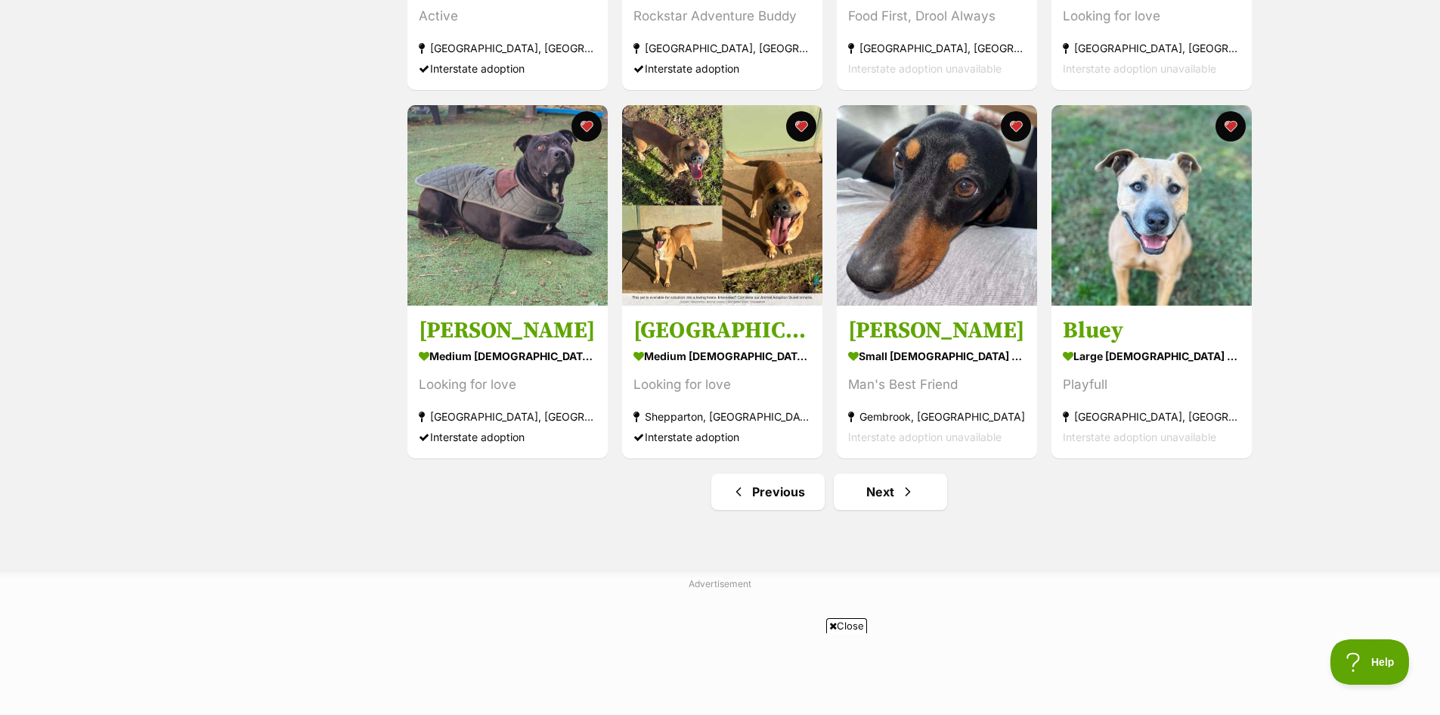
scroll to position [1739, 0]
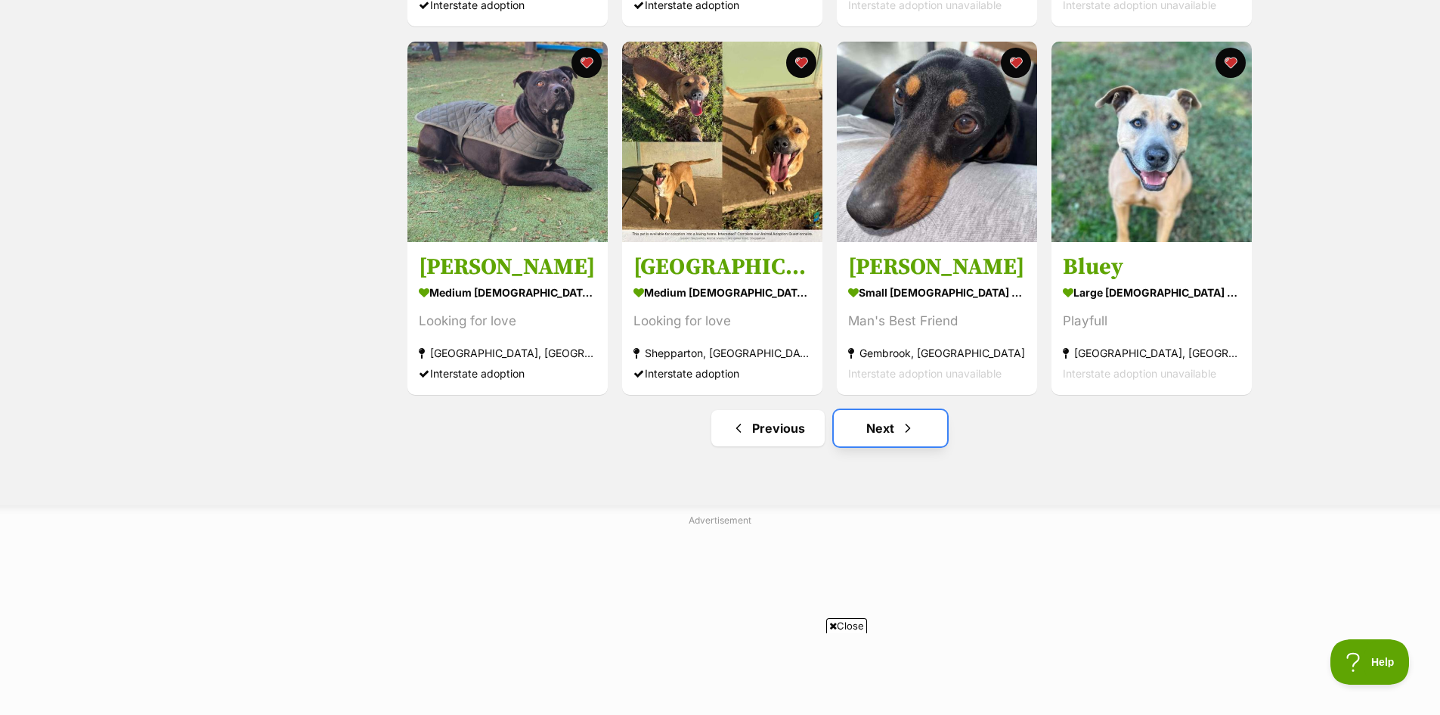
click at [882, 438] on link "Next" at bounding box center [890, 428] width 113 height 36
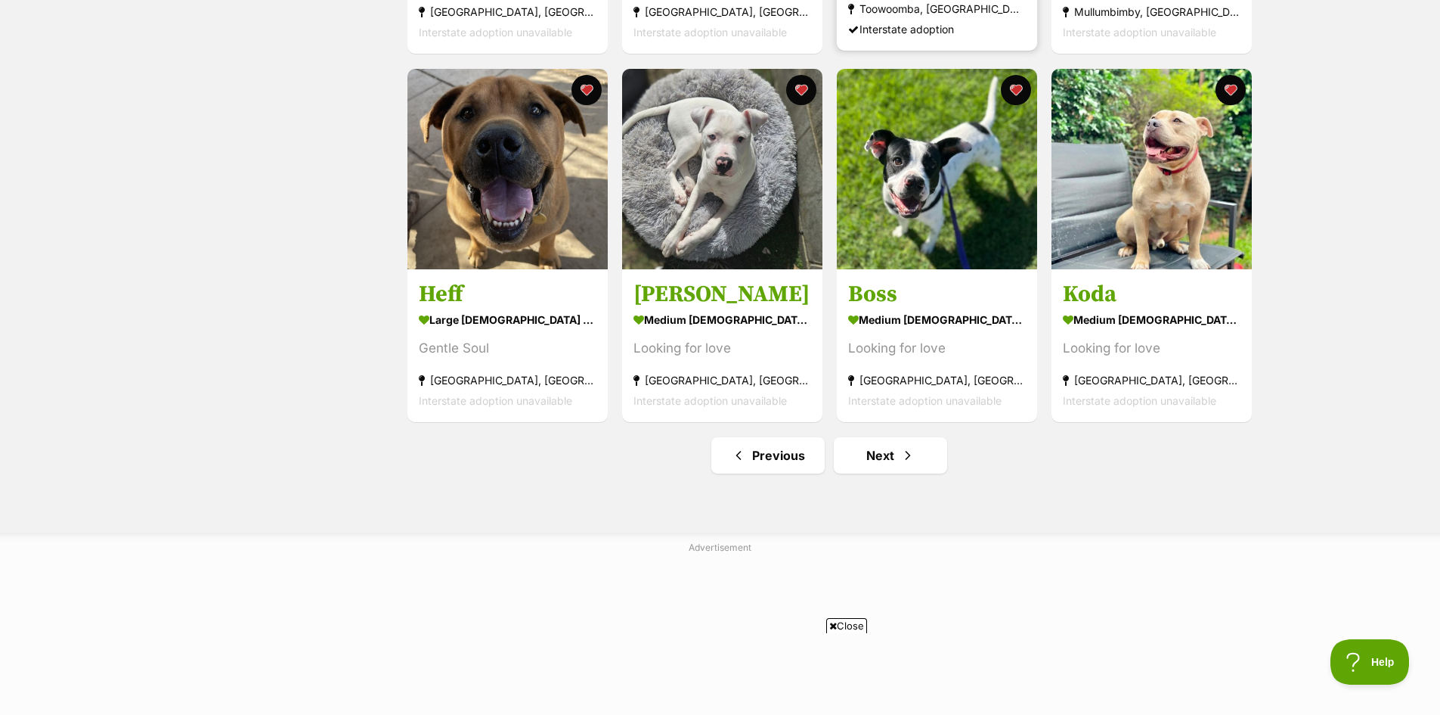
scroll to position [1739, 0]
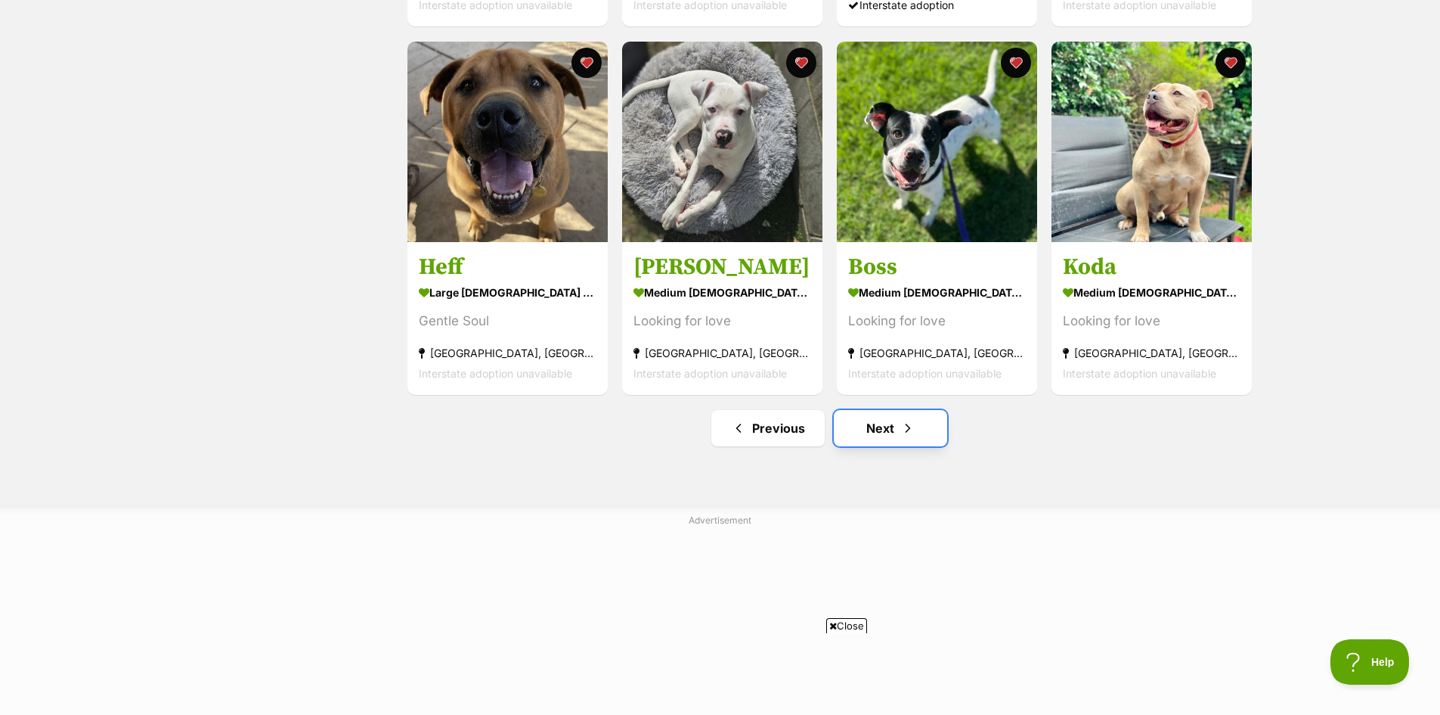
click at [882, 426] on link "Next" at bounding box center [890, 428] width 113 height 36
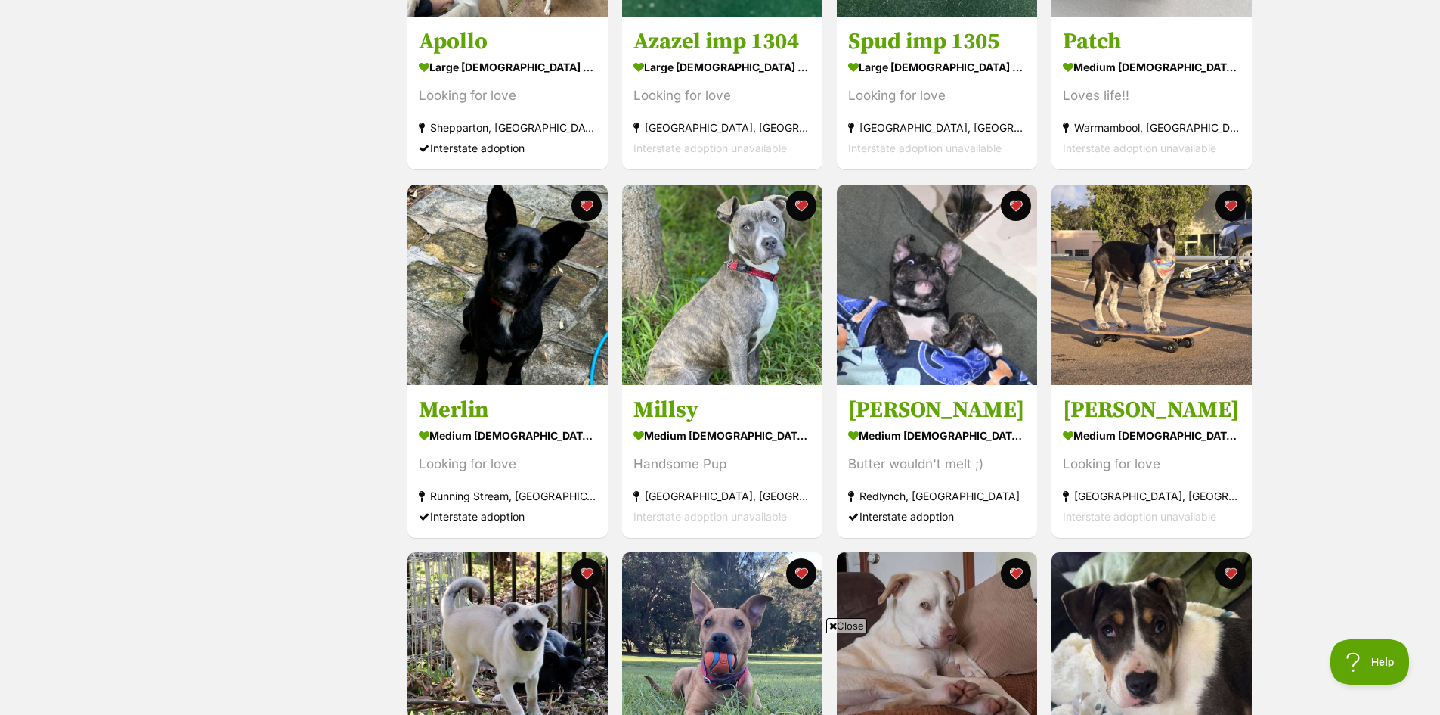
scroll to position [227, 0]
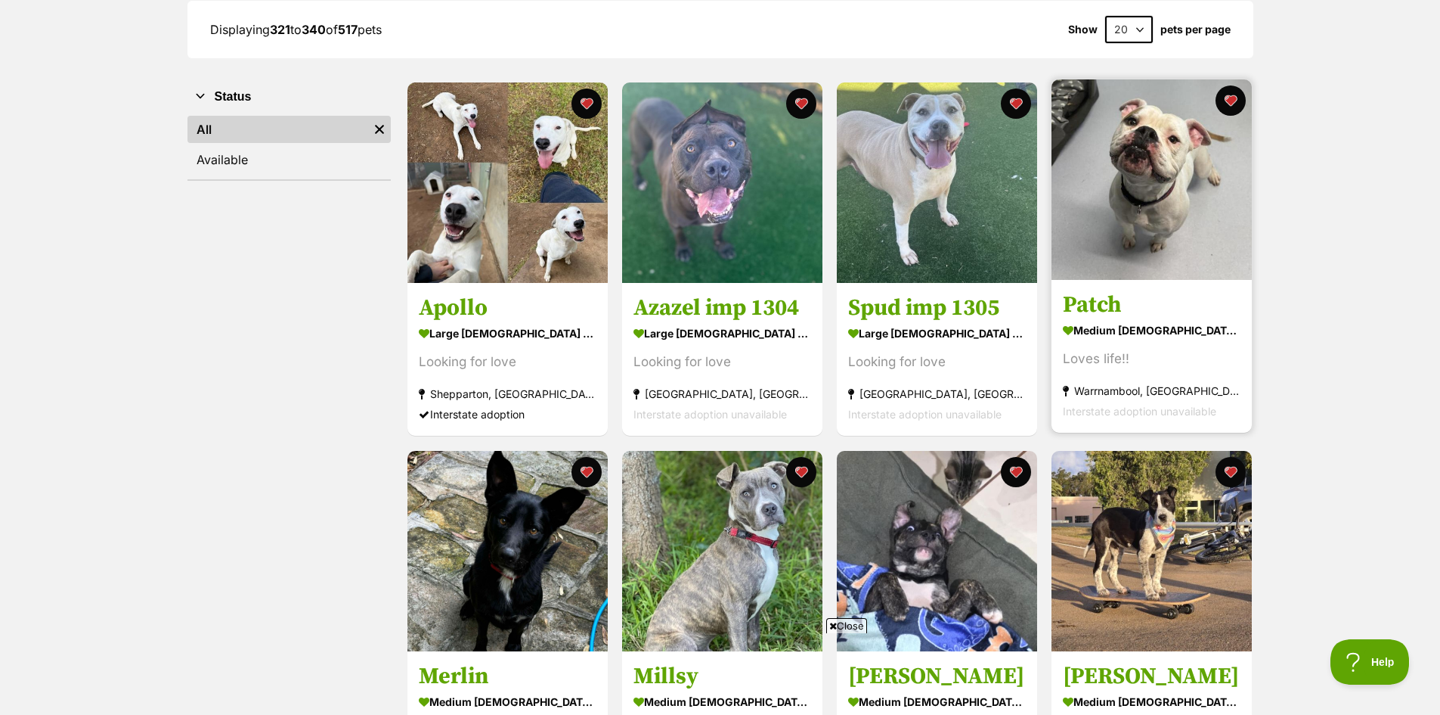
click at [1151, 187] on img at bounding box center [1152, 179] width 200 height 200
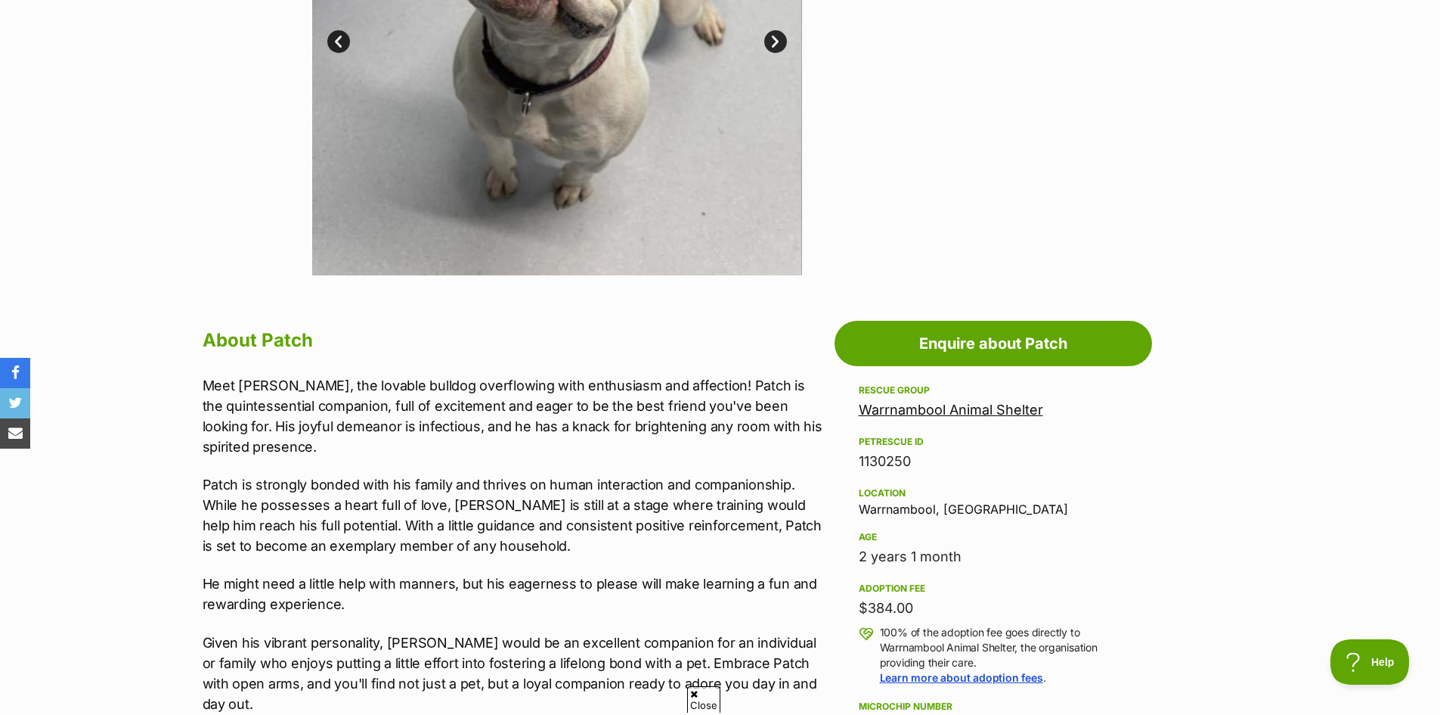
click at [978, 407] on link "Warrnambool Animal Shelter" at bounding box center [951, 410] width 184 height 16
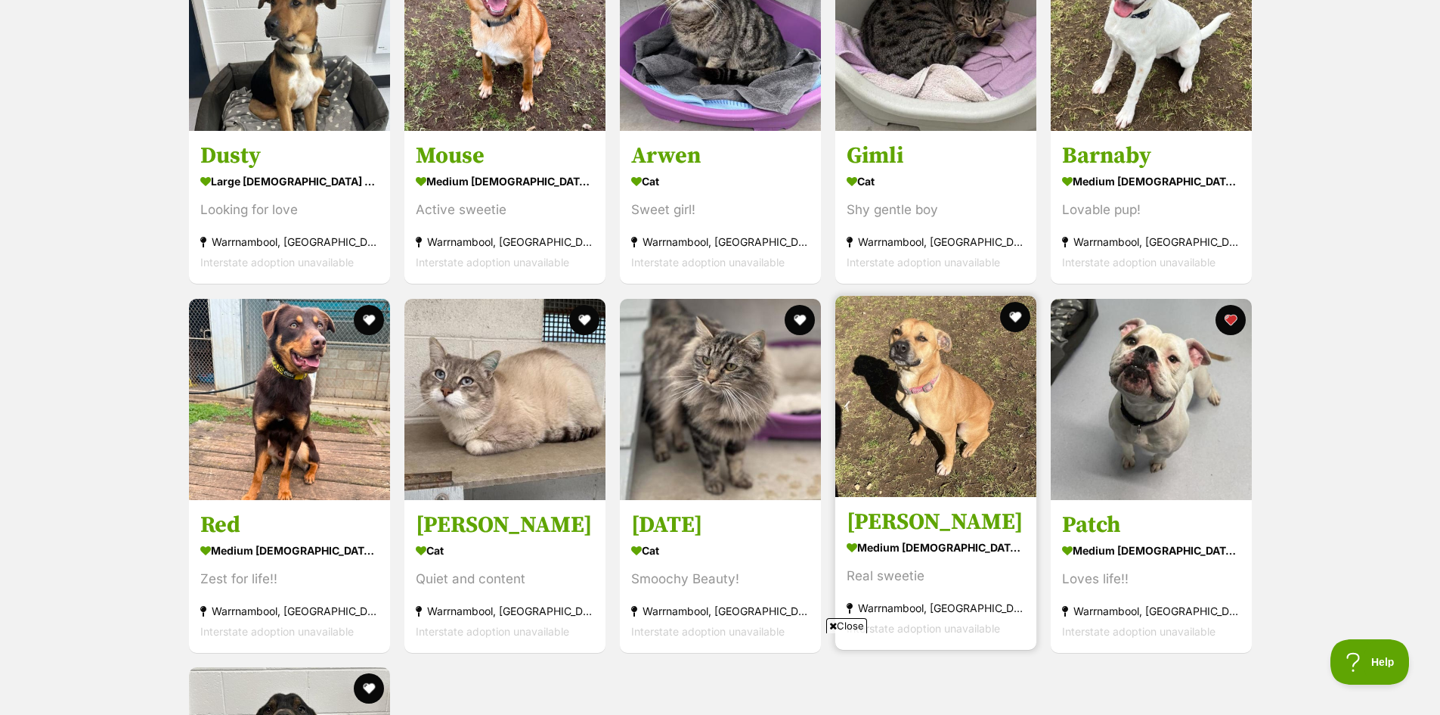
scroll to position [1512, 0]
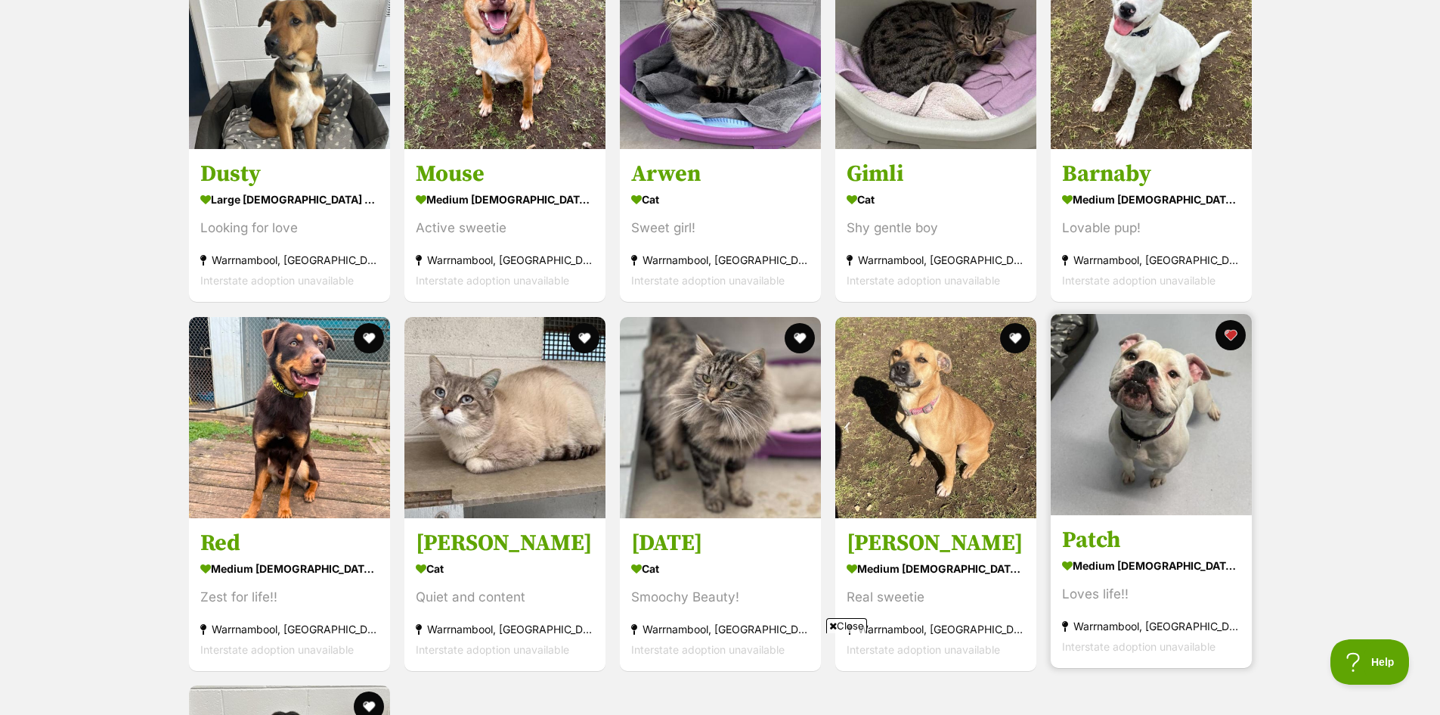
click at [1172, 395] on img at bounding box center [1151, 414] width 201 height 201
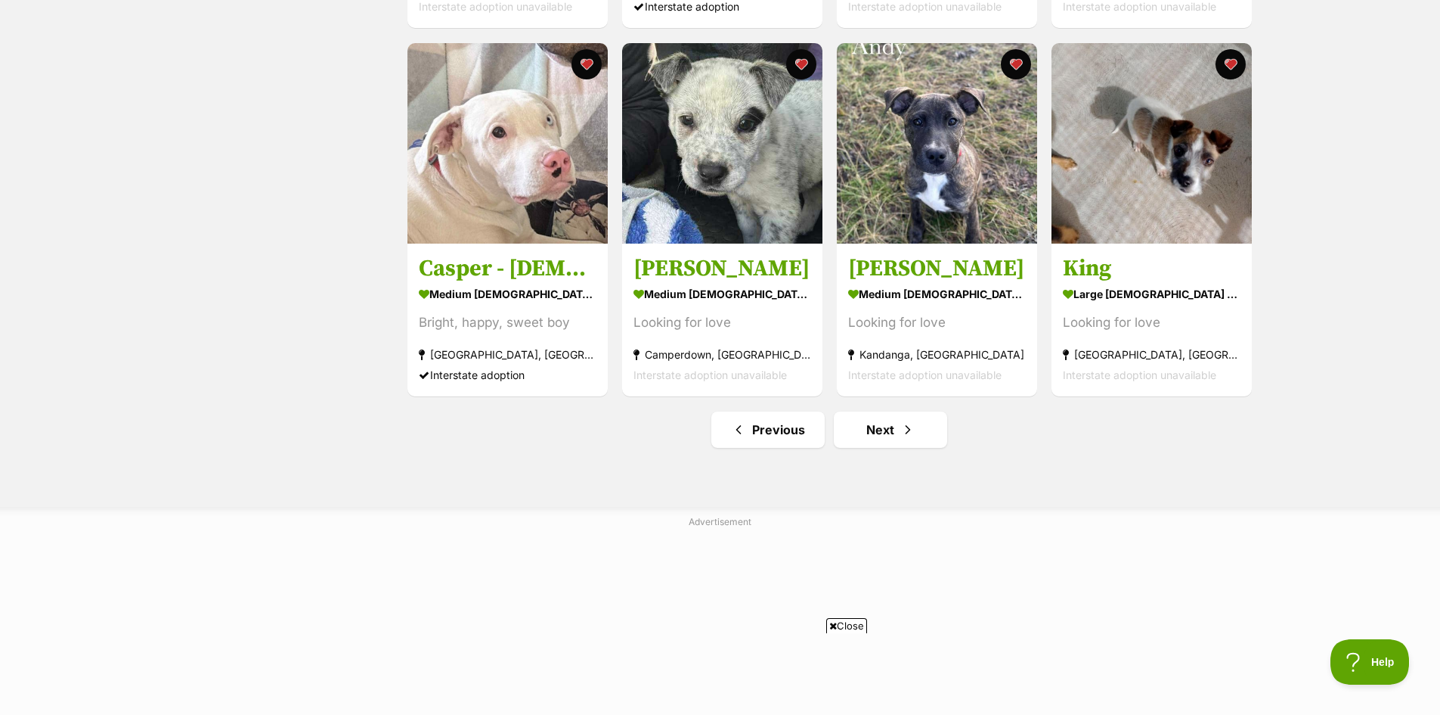
scroll to position [1739, 0]
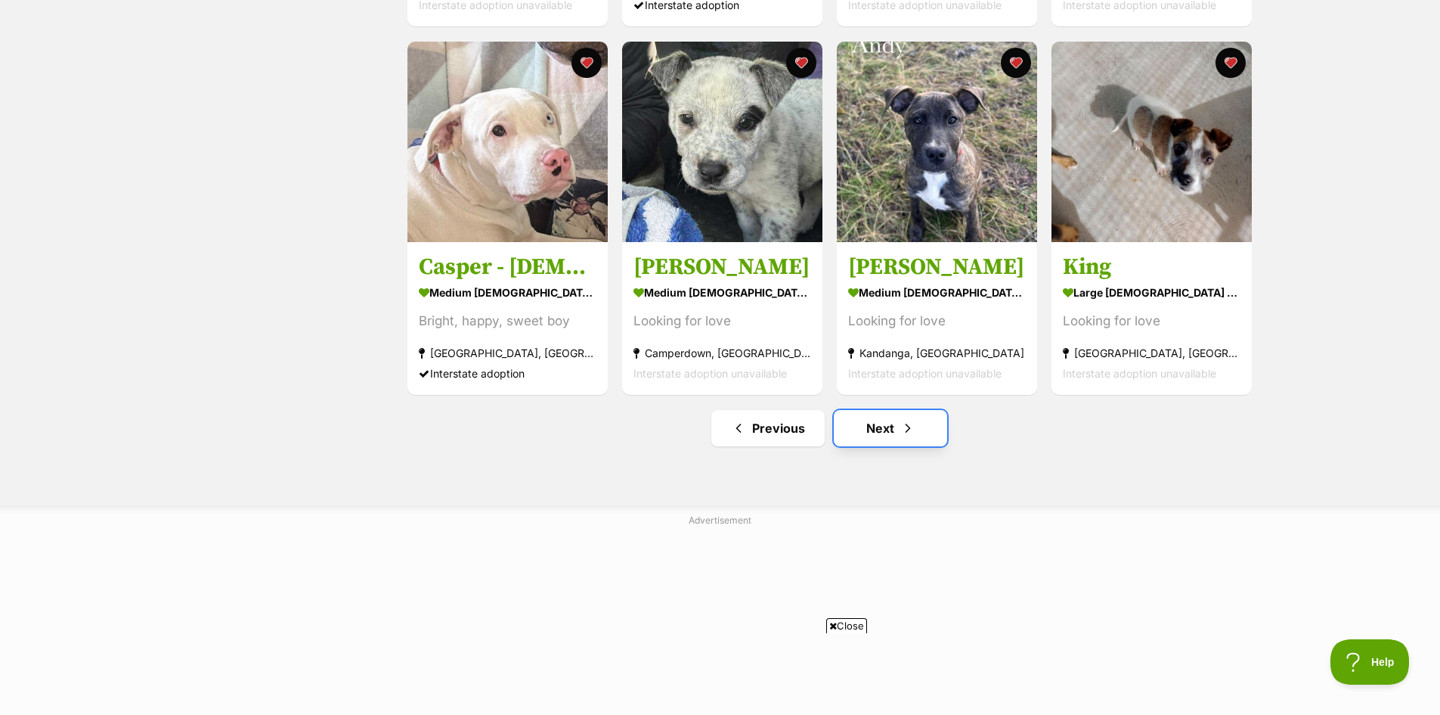
click at [879, 427] on link "Next" at bounding box center [890, 428] width 113 height 36
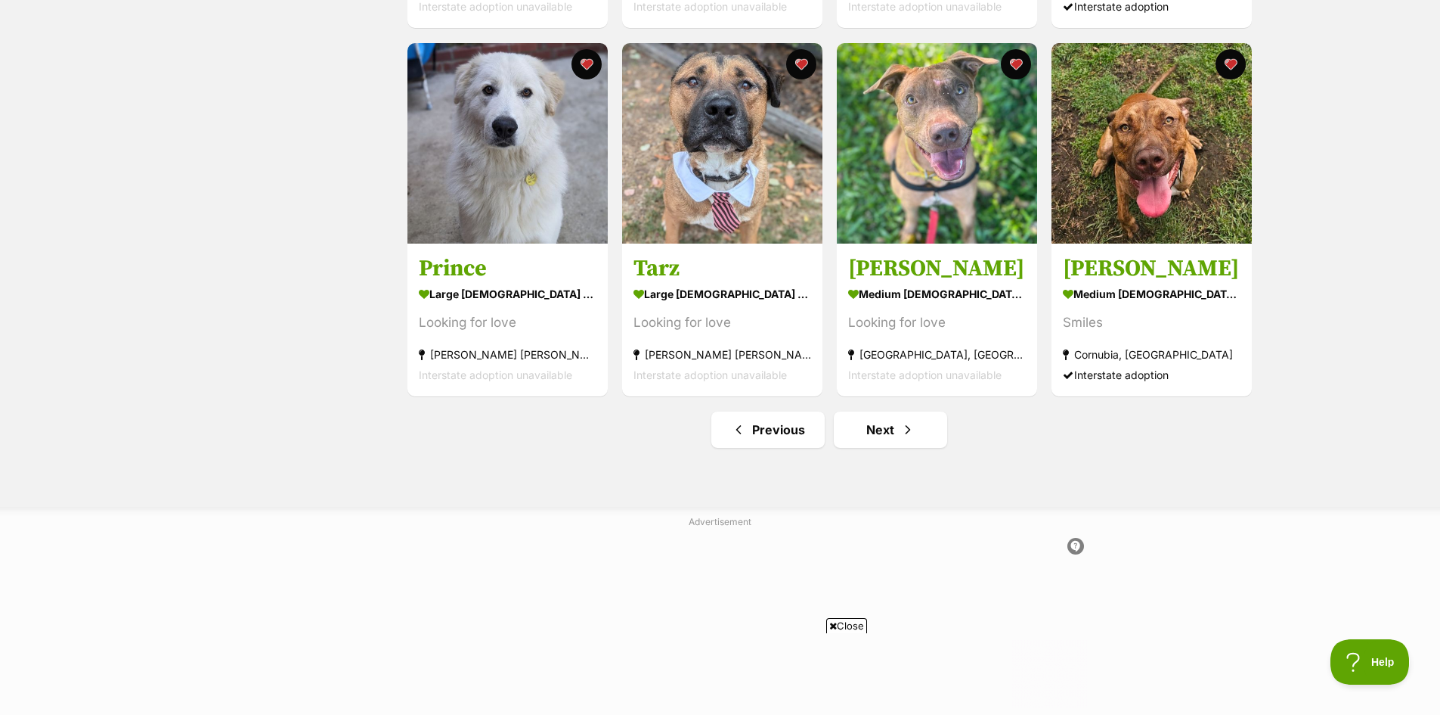
scroll to position [1739, 0]
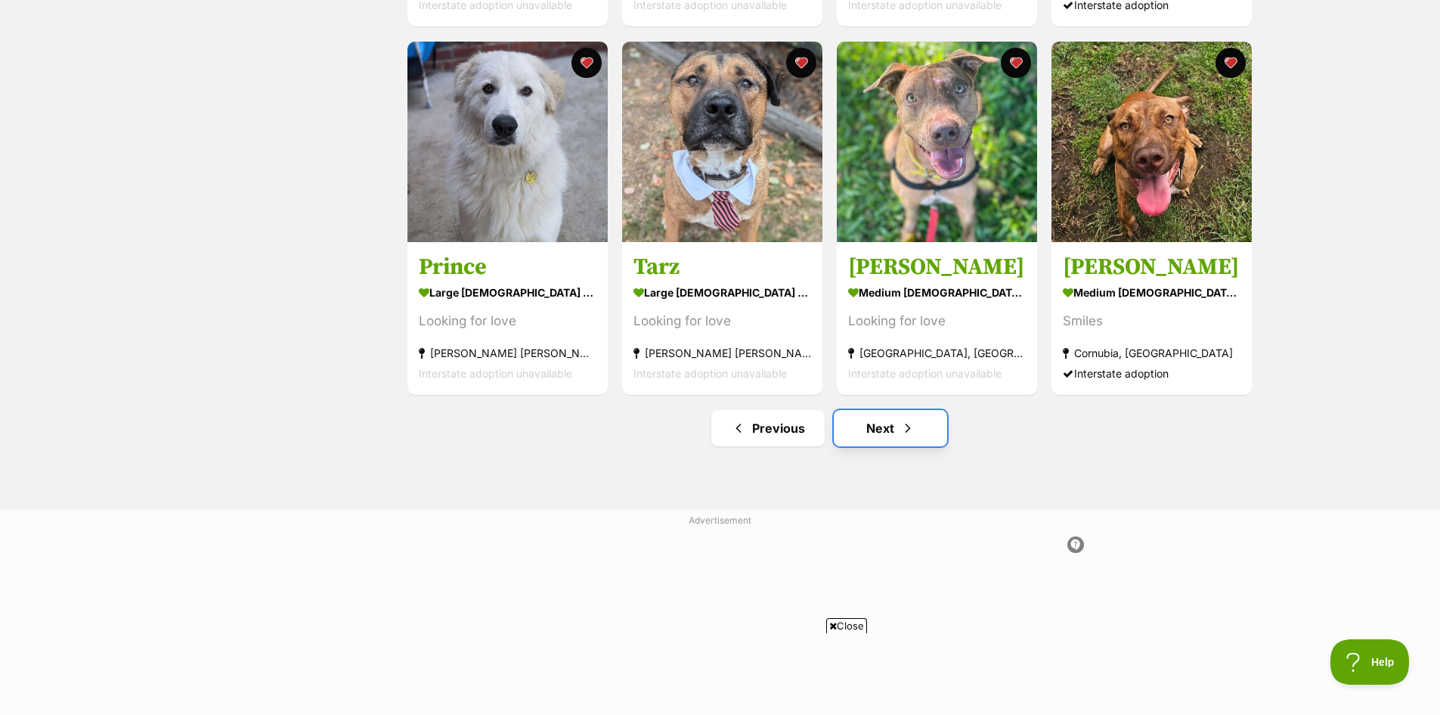
click at [873, 419] on link "Next" at bounding box center [890, 428] width 113 height 36
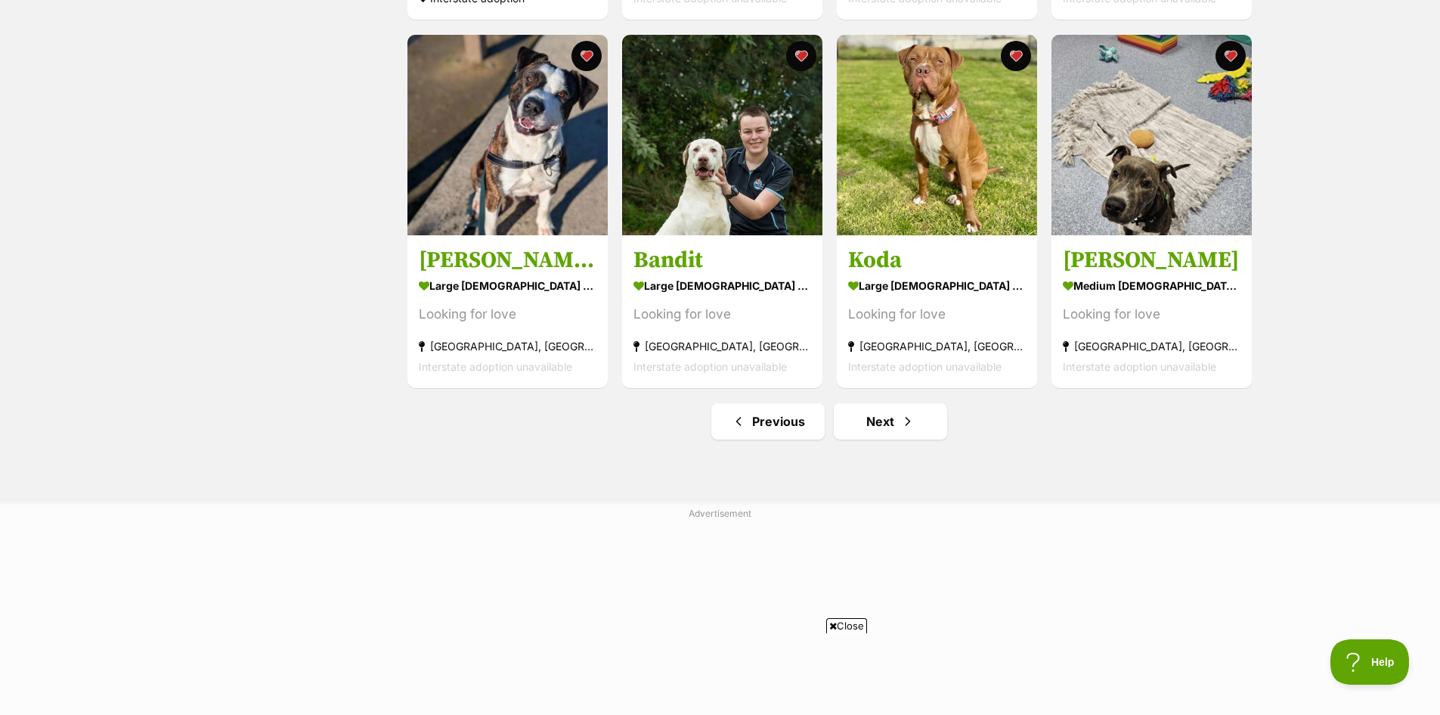
scroll to position [1815, 0]
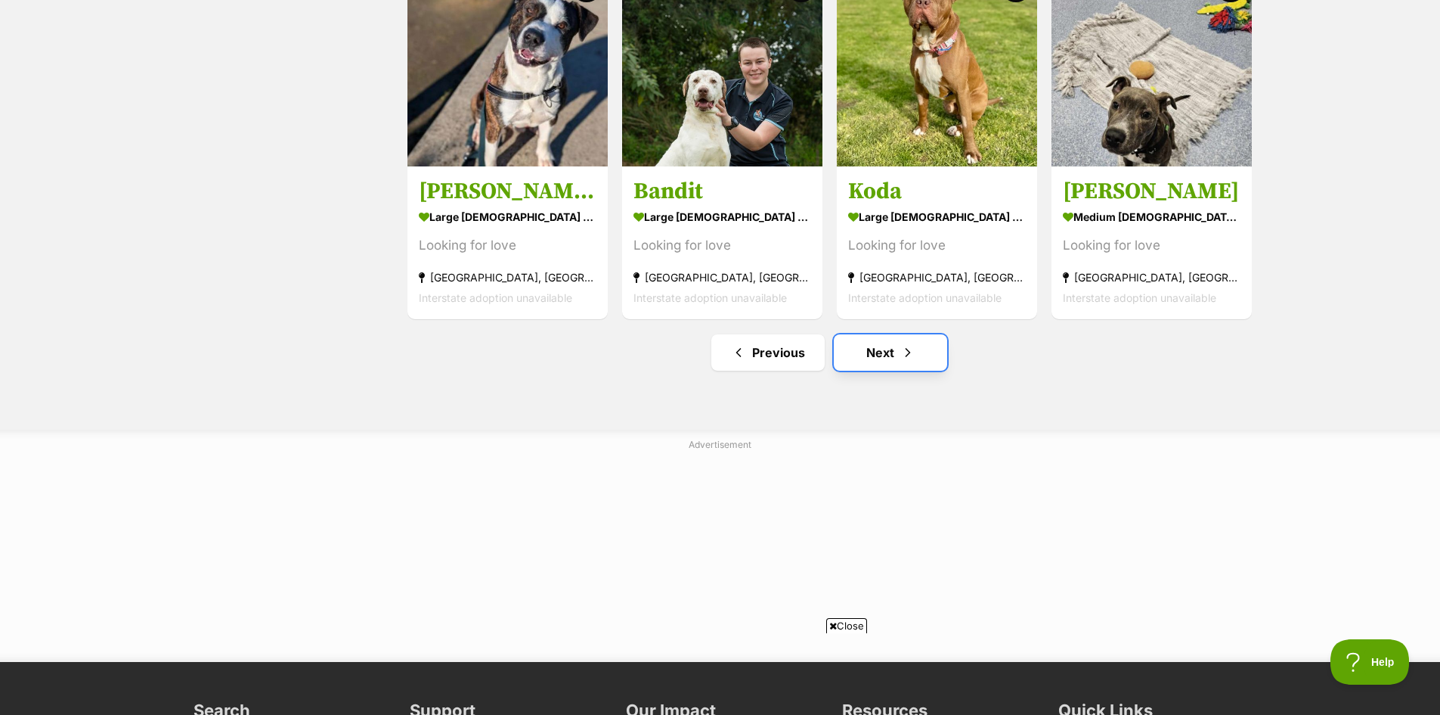
click at [882, 359] on link "Next" at bounding box center [890, 352] width 113 height 36
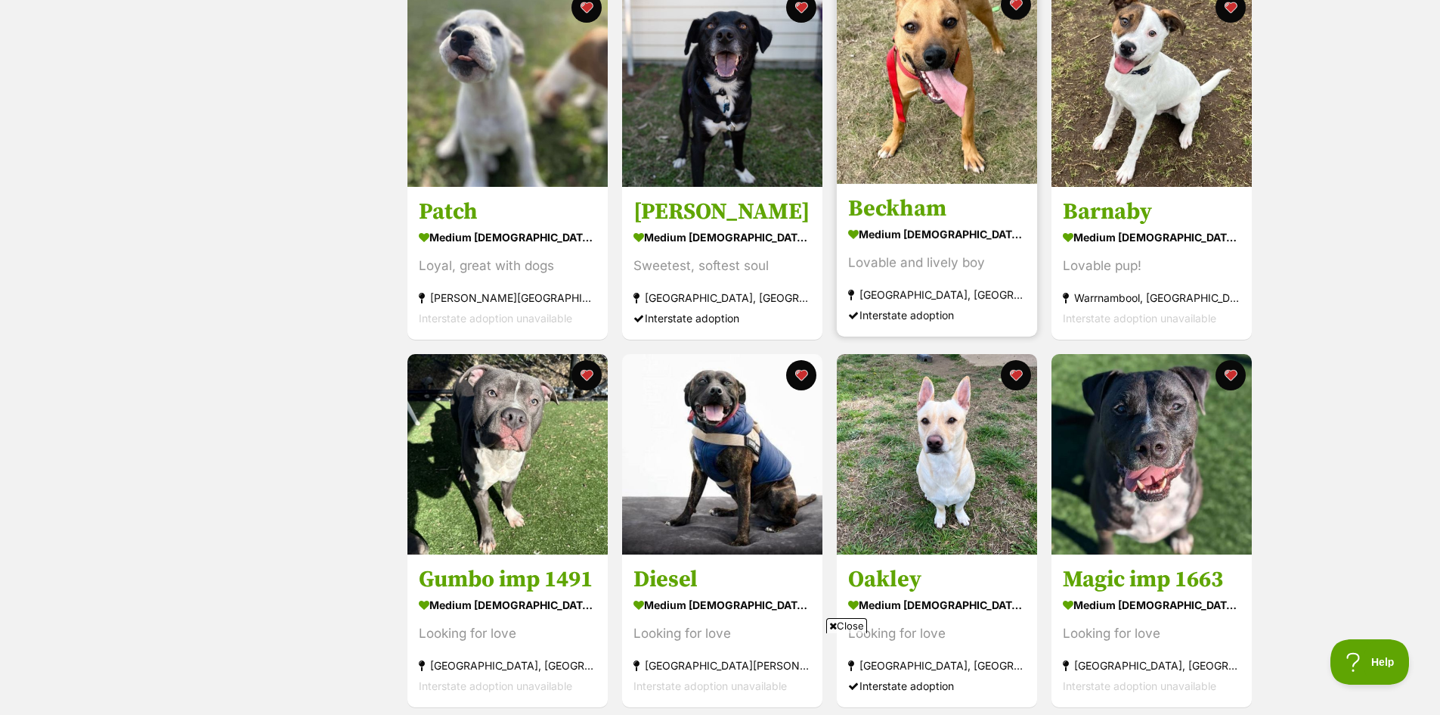
scroll to position [1134, 0]
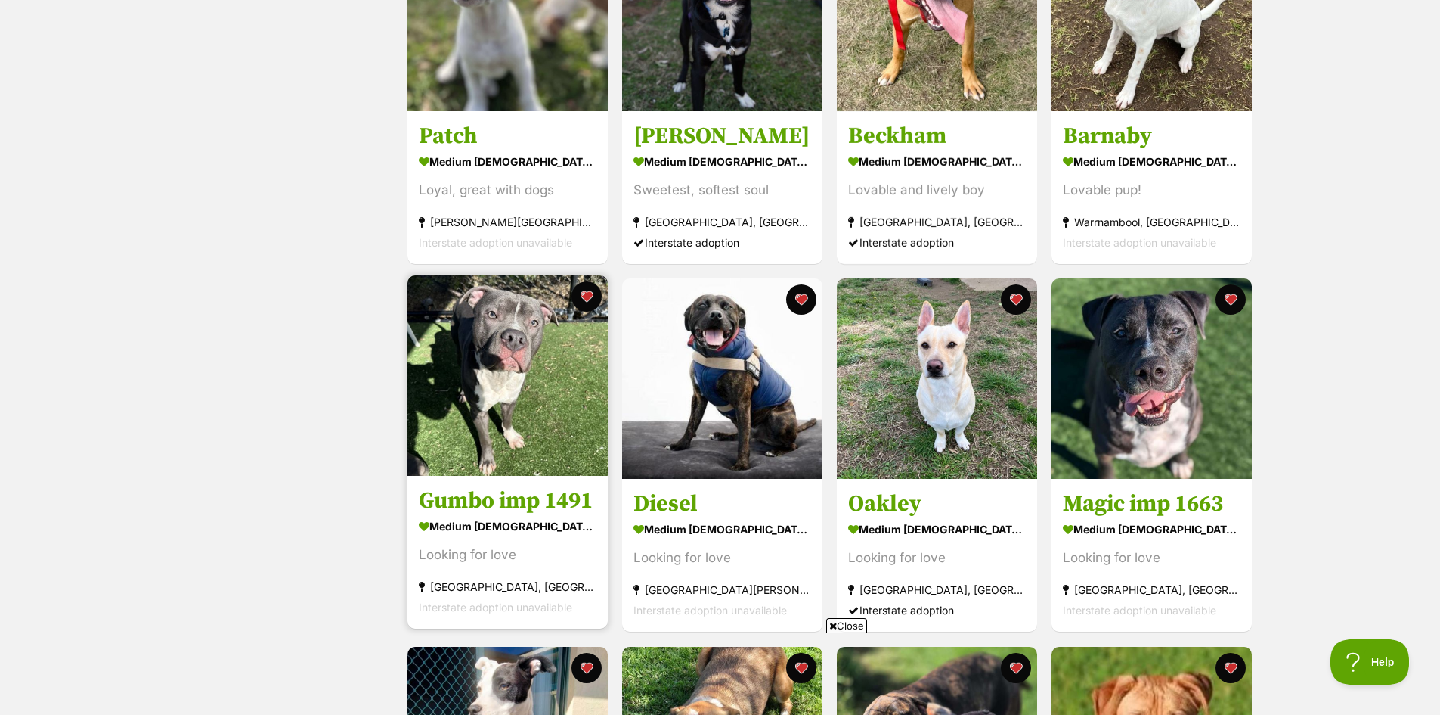
click at [487, 411] on img at bounding box center [508, 375] width 200 height 200
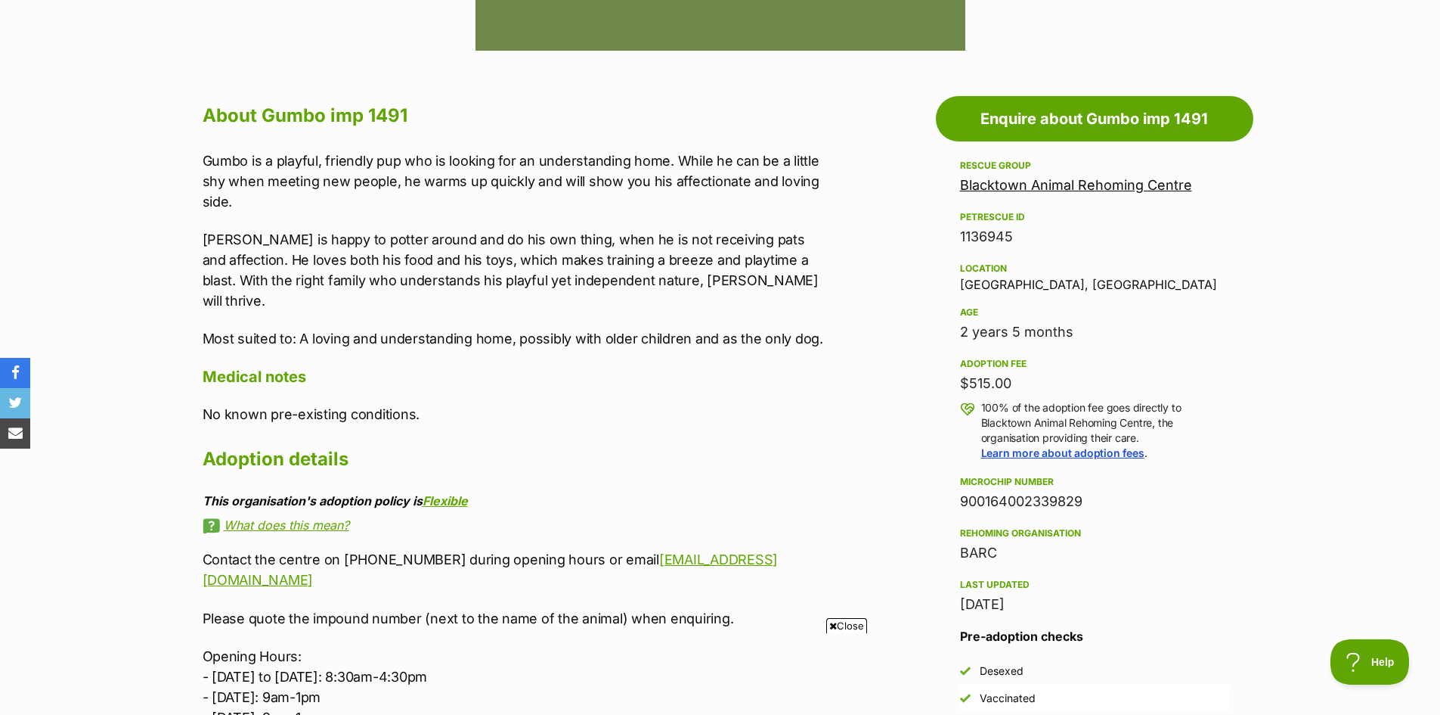
scroll to position [907, 0]
